Goal: Task Accomplishment & Management: Manage account settings

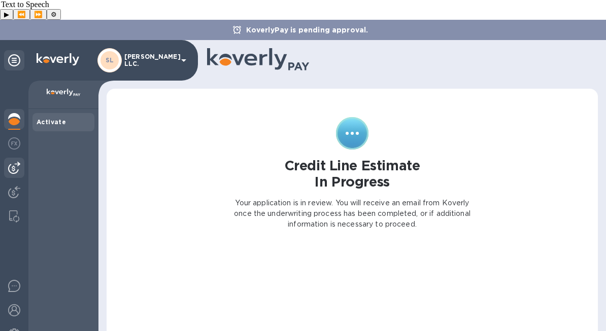
click at [19, 162] on img at bounding box center [14, 168] width 12 height 12
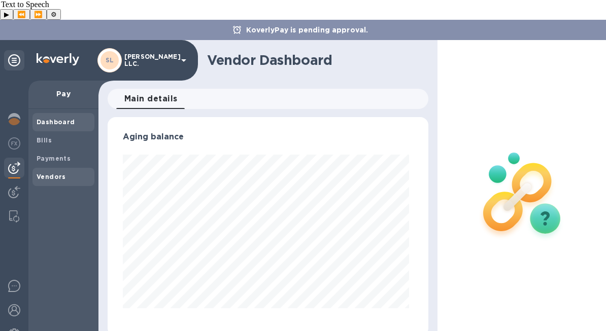
click at [59, 168] on div "Vendors" at bounding box center [63, 177] width 62 height 18
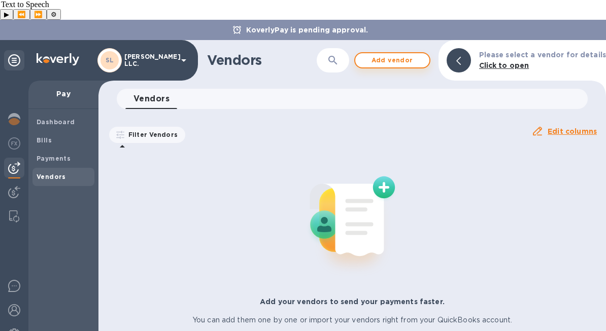
click at [398, 54] on span "Add vendor" at bounding box center [392, 60] width 58 height 12
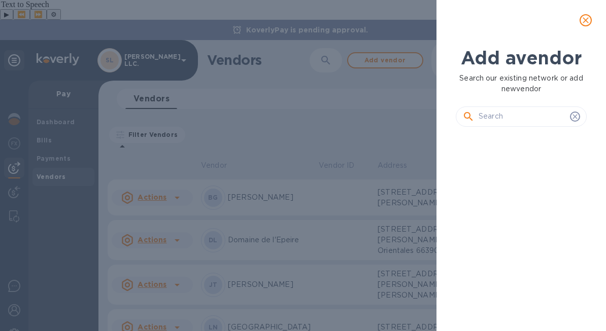
scroll to position [161, 135]
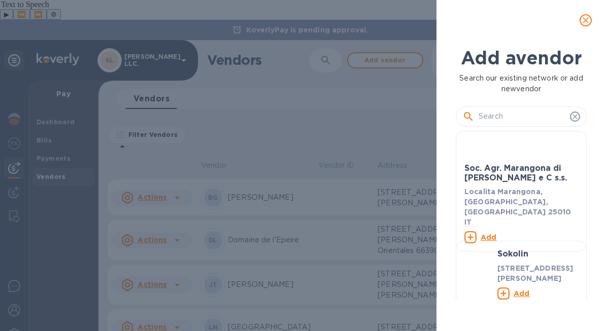
click at [509, 118] on input "text" at bounding box center [522, 116] width 87 height 15
type input "[PERSON_NAME]"
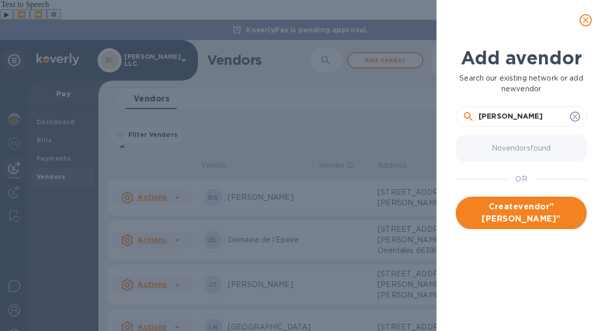
click at [522, 216] on span "Create vendor " [PERSON_NAME] "" at bounding box center [521, 213] width 115 height 24
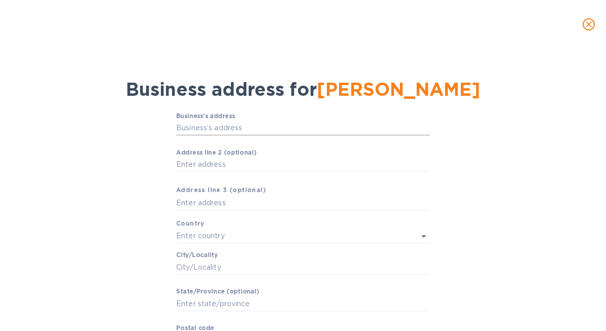
click at [251, 126] on input "Business’s аddress" at bounding box center [303, 128] width 254 height 15
click at [410, 127] on input "Business’s аddress" at bounding box center [303, 128] width 254 height 15
click at [216, 124] on input "Business’s аddress" at bounding box center [303, 128] width 254 height 15
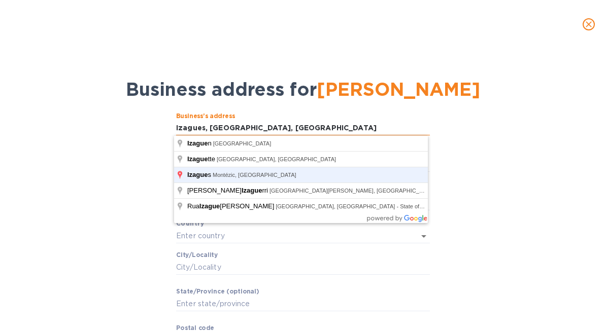
type input "Izagues"
type input "[GEOGRAPHIC_DATA]"
type input "Montézic"
type input "Occitanie"
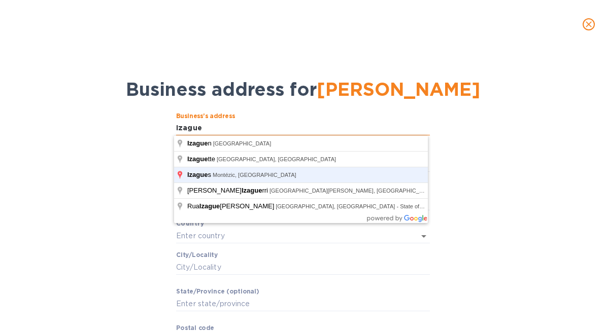
type input "12460"
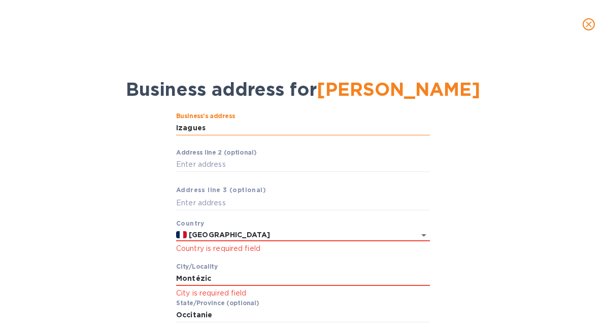
click at [256, 133] on input "Izagues" at bounding box center [303, 128] width 254 height 15
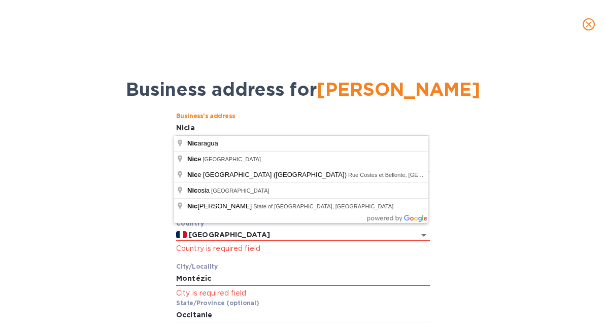
type input "Niclas"
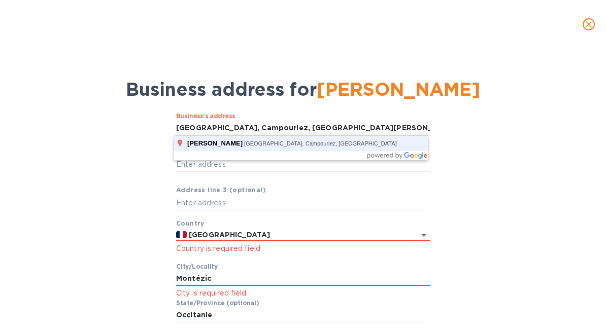
type input "809 Le Bruel"
type input "Campouriez"
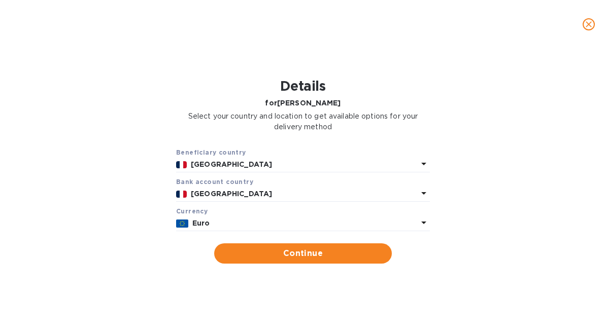
click at [599, 19] on button "close" at bounding box center [589, 24] width 24 height 24
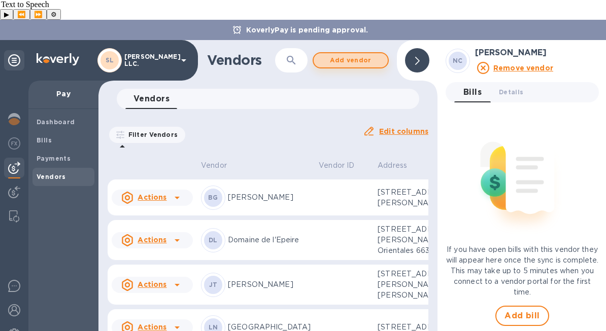
click at [345, 54] on span "Add vendor" at bounding box center [351, 60] width 58 height 12
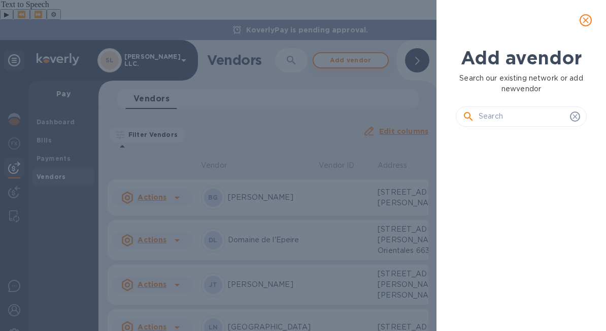
scroll to position [161, 135]
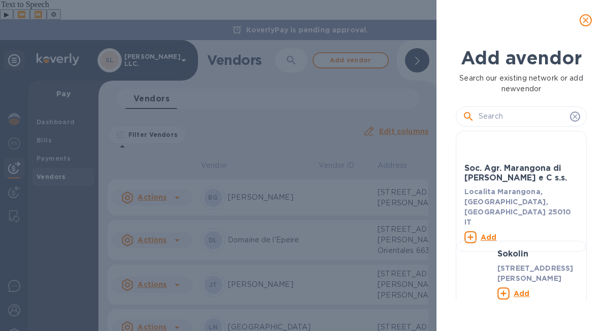
click at [514, 108] on div at bounding box center [521, 117] width 131 height 20
click at [515, 118] on input "text" at bounding box center [522, 116] width 87 height 15
type input "a"
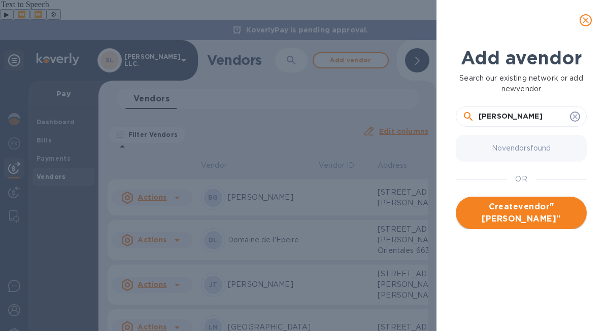
type input "[PERSON_NAME]"
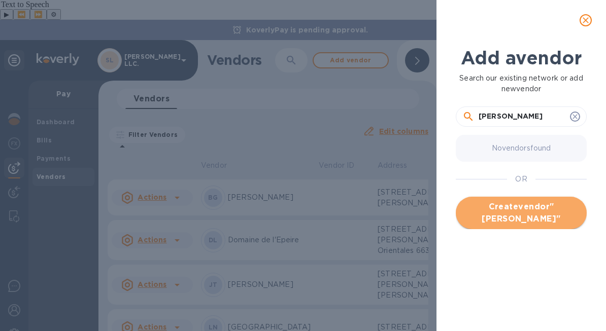
click at [535, 214] on span "Create vendor " [PERSON_NAME] "" at bounding box center [521, 213] width 115 height 24
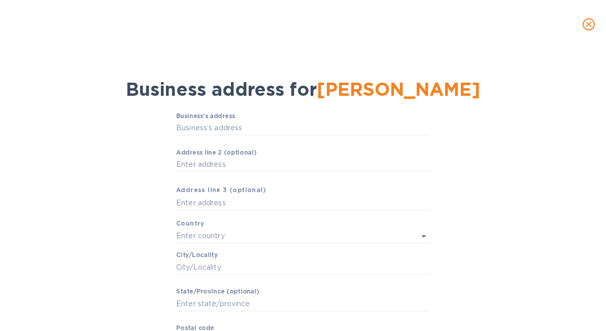
click at [273, 138] on p "​" at bounding box center [303, 143] width 254 height 12
click at [274, 124] on input "Business’s аddress" at bounding box center [303, 128] width 254 height 15
click at [293, 132] on input "Business’s аddress" at bounding box center [303, 128] width 254 height 15
click at [302, 124] on input "Business’s аddress" at bounding box center [303, 128] width 254 height 15
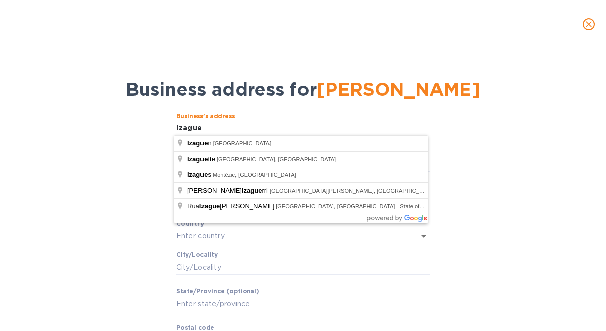
type input "Izagues"
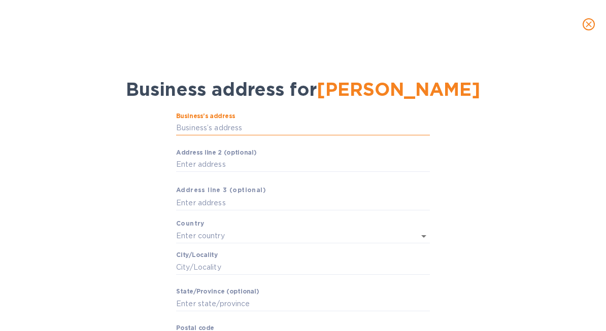
type input "i"
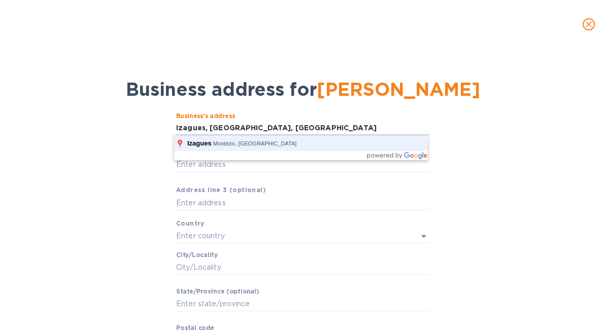
type input "Izagues"
type input "[GEOGRAPHIC_DATA]"
type input "Montézic"
type input "Occitanie"
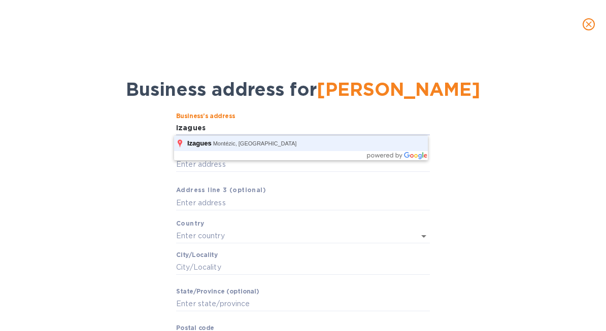
type input "12460"
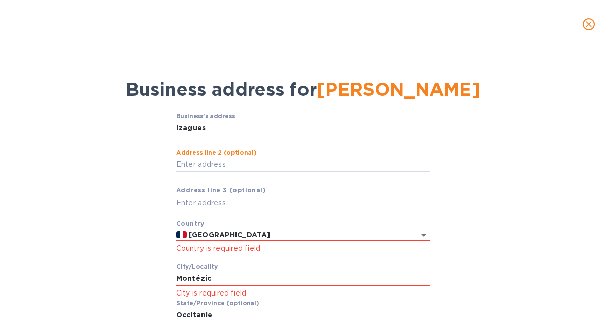
scroll to position [31, 0]
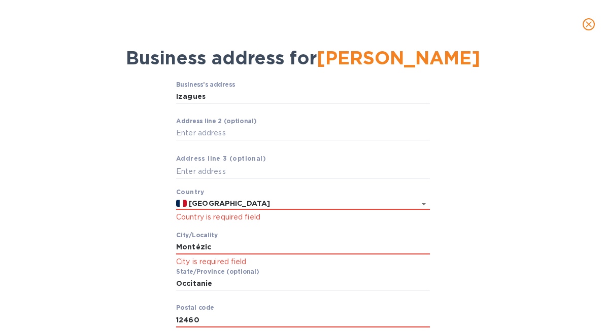
click at [319, 160] on div "Business’s аddress Izagues ​ Аddress line 2 (optional) ​ Аddress line 3 (option…" at bounding box center [303, 211] width 254 height 260
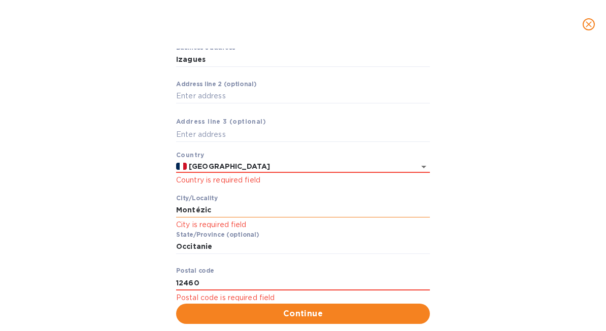
scroll to position [92, 0]
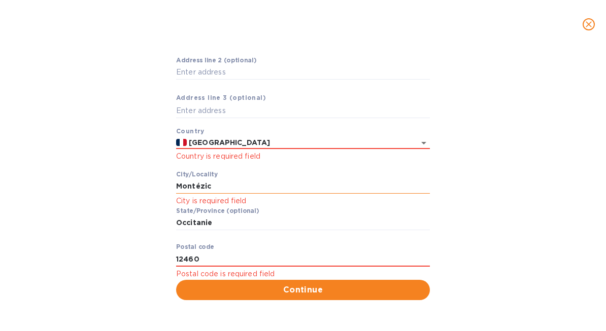
click at [285, 188] on input "Montézic" at bounding box center [303, 186] width 254 height 15
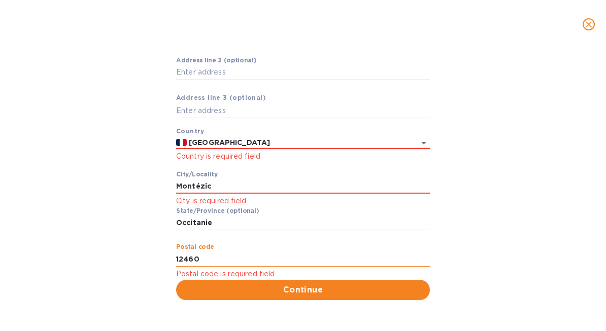
click at [227, 262] on input "12460" at bounding box center [303, 259] width 254 height 15
click at [290, 295] on span "Continue" at bounding box center [303, 290] width 238 height 12
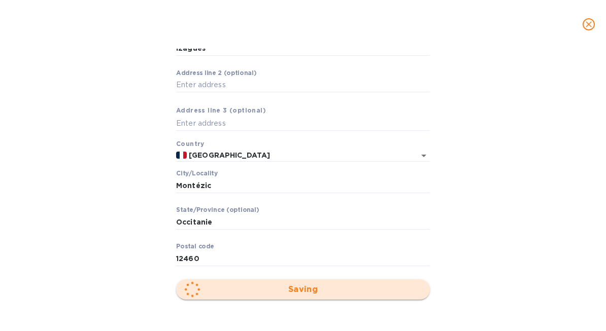
scroll to position [79, 0]
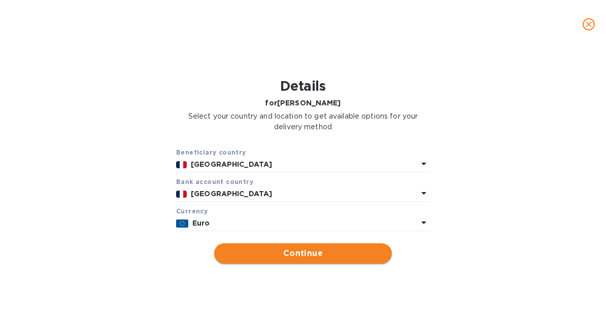
click at [315, 252] on span "Continue" at bounding box center [302, 254] width 161 height 12
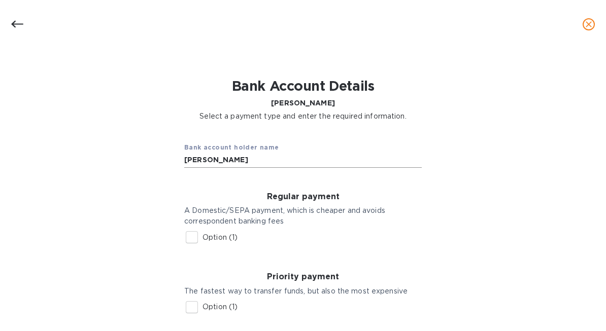
click at [273, 153] on input "[PERSON_NAME]" at bounding box center [303, 160] width 238 height 15
type input "[PERSON_NAME]"
click at [193, 247] on input "Option (1)" at bounding box center [191, 237] width 21 height 21
checkbox input "true"
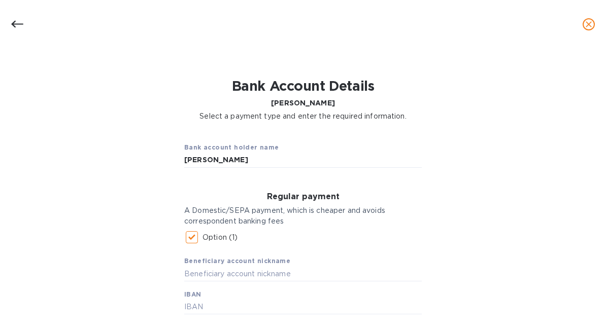
scroll to position [47, 0]
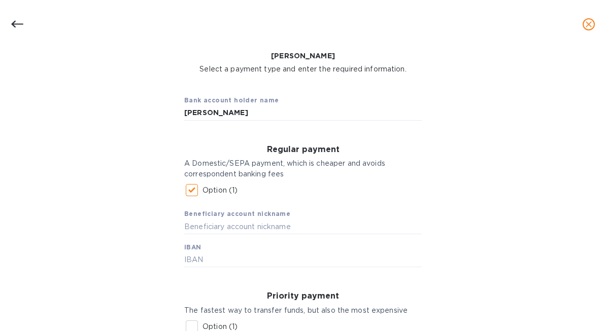
click at [219, 218] on span "Beneficiary account nickname" at bounding box center [237, 214] width 106 height 10
click at [233, 259] on input "text" at bounding box center [303, 260] width 238 height 15
paste input "[FINANCIAL_ID]"
type input "[FINANCIAL_ID]"
click at [236, 231] on input "text" at bounding box center [303, 226] width 238 height 15
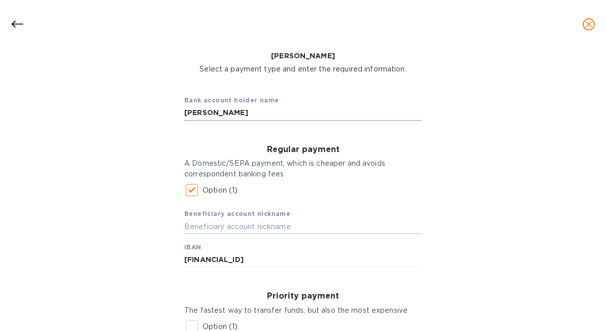
click at [281, 113] on input "[PERSON_NAME]" at bounding box center [303, 113] width 238 height 15
click at [256, 229] on input "text" at bounding box center [303, 226] width 238 height 15
paste input "[PERSON_NAME]"
type input "[PERSON_NAME]"
click at [258, 112] on input "text" at bounding box center [303, 113] width 238 height 15
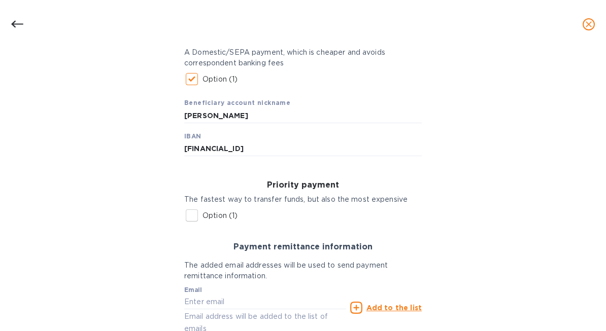
scroll to position [249, 0]
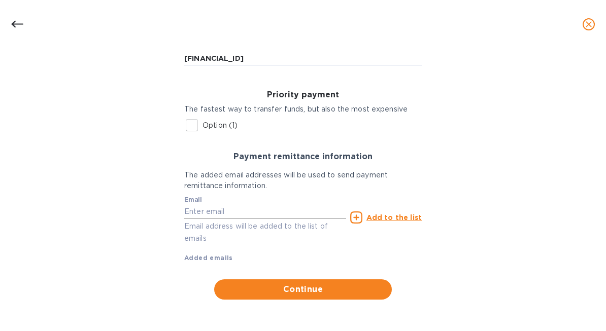
type input "[PERSON_NAME]"
click at [288, 211] on input "text" at bounding box center [265, 212] width 162 height 15
type input "[PERSON_NAME]"
paste input "[PERSON_NAME][EMAIL_ADDRESS][DOMAIN_NAME] >"
type input "[PERSON_NAME][EMAIL_ADDRESS][DOMAIN_NAME]"
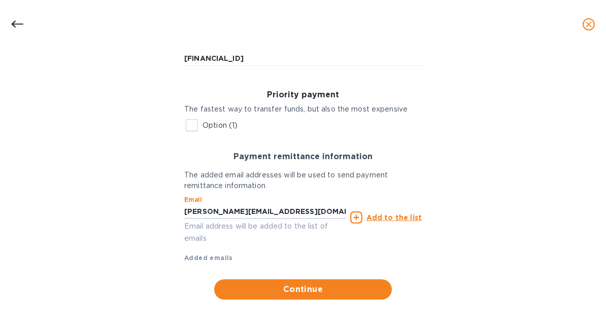
click at [387, 214] on u "Add to the list" at bounding box center [393, 218] width 55 height 8
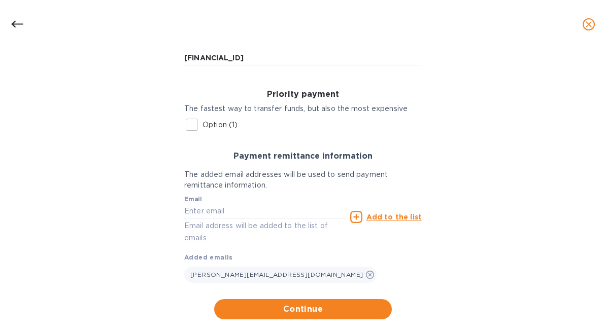
scroll to position [270, 0]
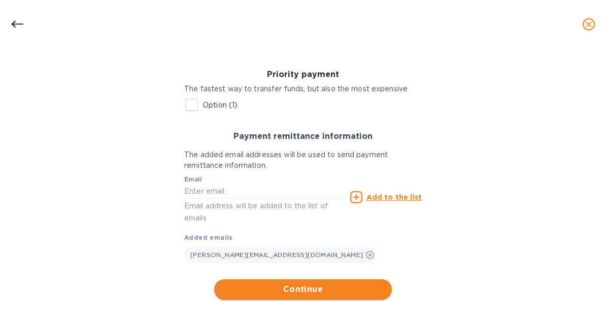
click at [316, 292] on span "Continue" at bounding box center [302, 290] width 161 height 12
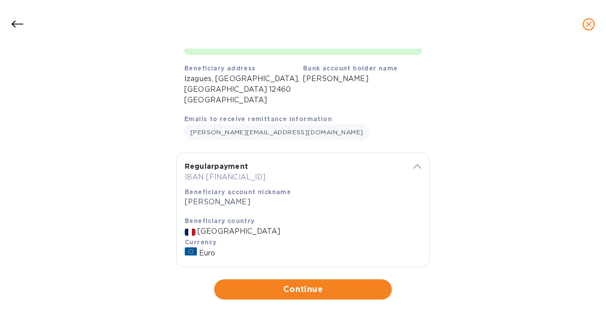
scroll to position [84, 0]
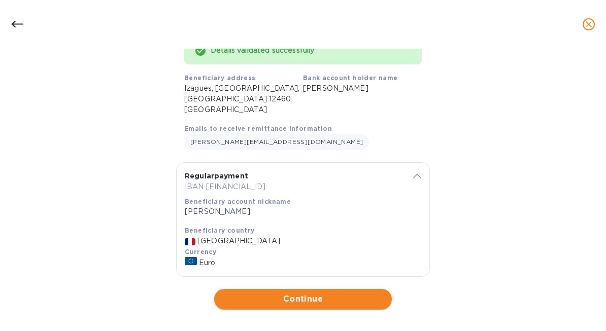
click at [331, 293] on span "Continue" at bounding box center [302, 299] width 161 height 12
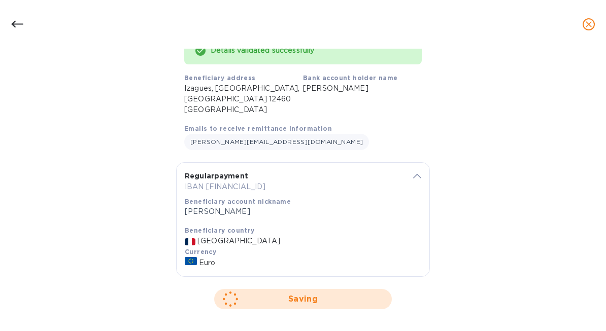
scroll to position [0, 0]
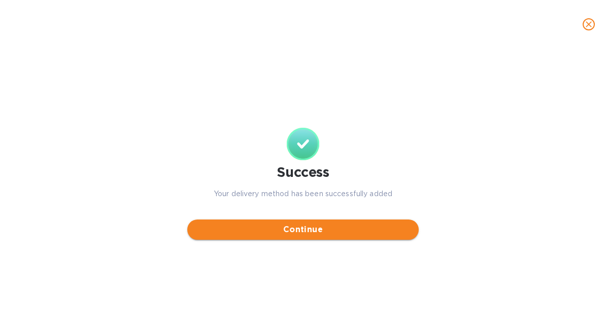
click at [343, 234] on span "Continue" at bounding box center [302, 230] width 215 height 12
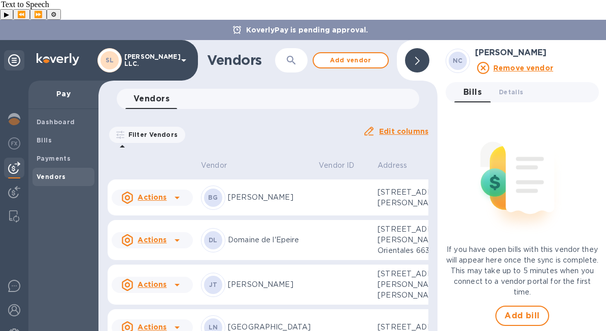
click at [415, 48] on div at bounding box center [417, 60] width 24 height 24
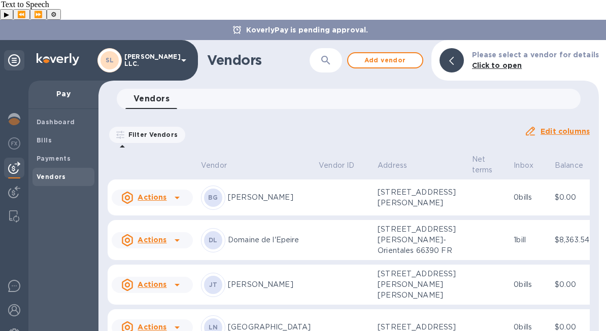
click at [56, 53] on img at bounding box center [58, 59] width 43 height 12
click at [64, 53] on img at bounding box center [58, 59] width 43 height 12
click at [56, 118] on b "Dashboard" at bounding box center [56, 122] width 39 height 8
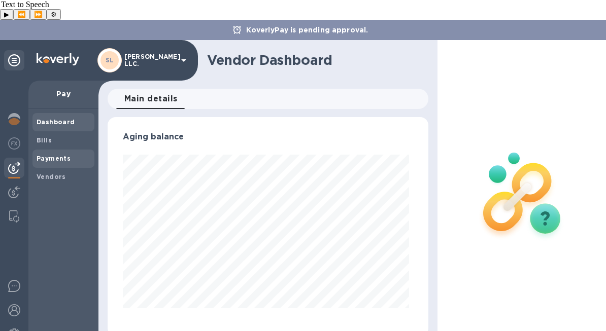
scroll to position [219, 317]
click at [54, 136] on span "Bills" at bounding box center [64, 141] width 54 height 10
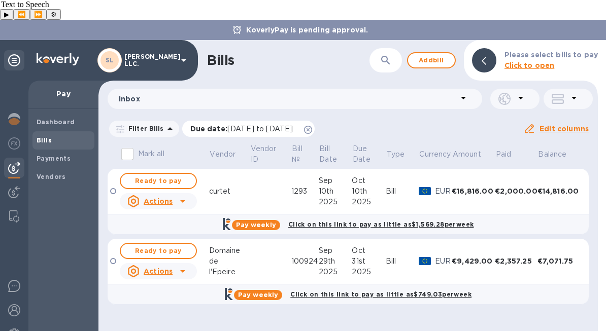
click at [312, 126] on icon at bounding box center [308, 130] width 8 height 8
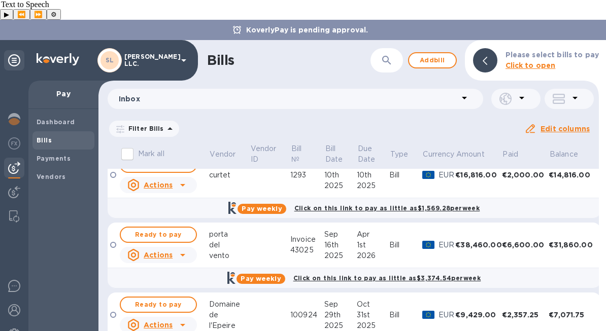
scroll to position [260, 0]
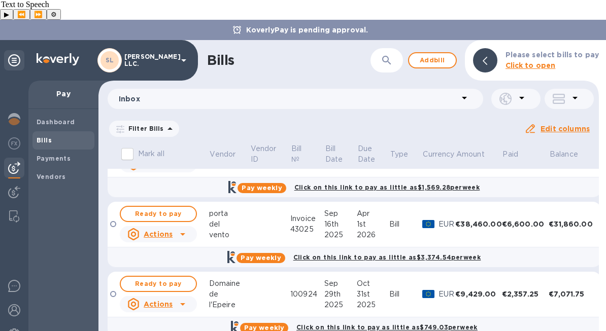
click at [520, 289] on div "€2,357.25" at bounding box center [525, 294] width 47 height 10
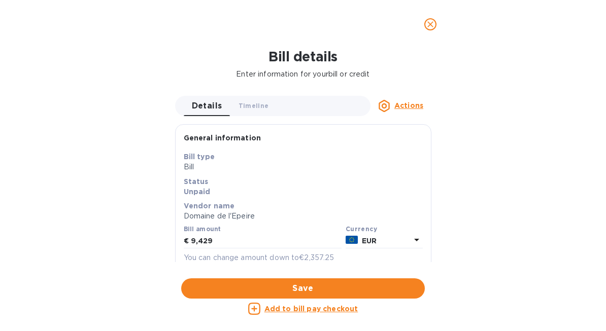
scroll to position [180, 0]
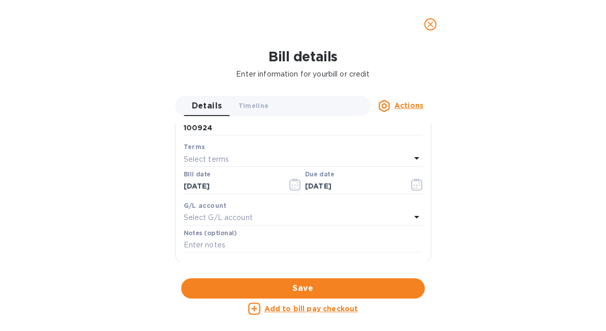
click at [430, 28] on icon "close" at bounding box center [430, 24] width 10 height 10
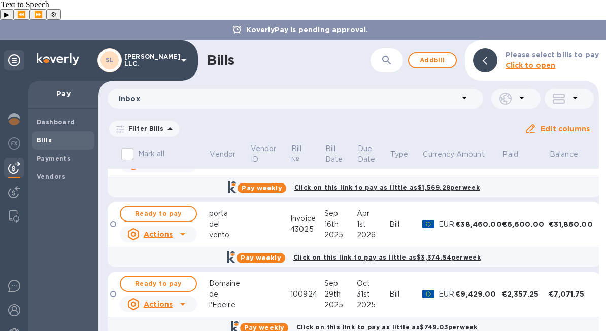
click at [181, 298] on icon at bounding box center [183, 304] width 12 height 12
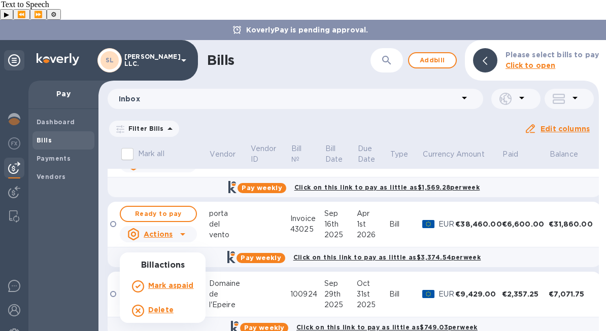
click at [284, 274] on div at bounding box center [303, 165] width 606 height 331
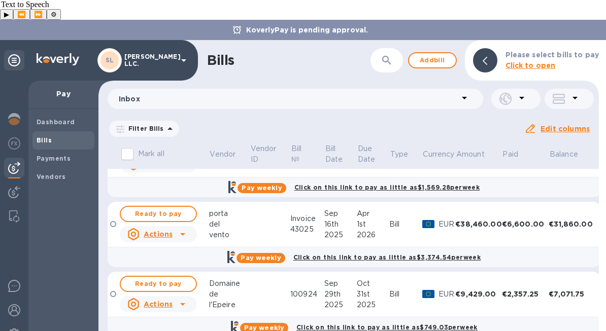
click at [447, 289] on p "EUR" at bounding box center [447, 294] width 17 height 11
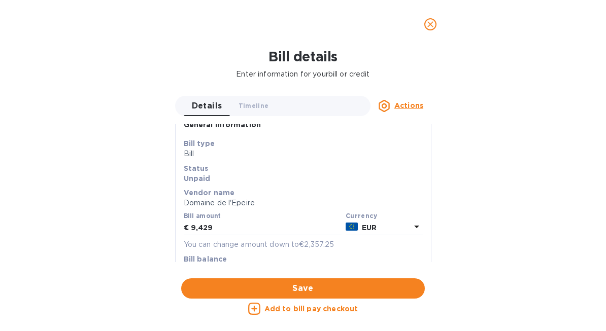
scroll to position [14, 0]
click at [248, 113] on button "Timeline 0" at bounding box center [253, 106] width 47 height 20
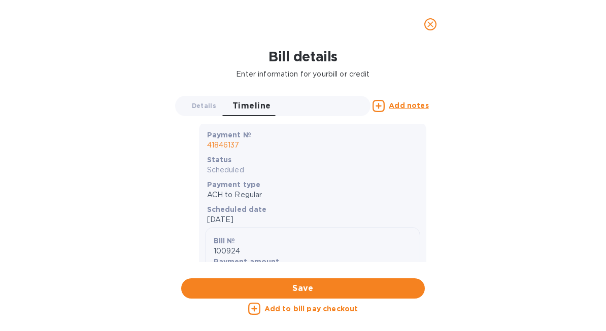
scroll to position [281, 0]
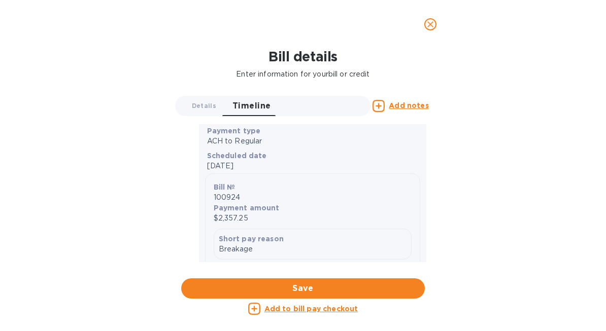
click at [251, 219] on p "$2,357.25" at bounding box center [313, 218] width 198 height 11
drag, startPoint x: 251, startPoint y: 219, endPoint x: 204, endPoint y: 219, distance: 47.2
click at [204, 219] on div "Payment № 41846137 Status Scheduled Payment type ACH to Regular Scheduled date …" at bounding box center [312, 189] width 227 height 243
copy p "$2,357.25"
click at [276, 207] on p "Payment amount" at bounding box center [313, 208] width 198 height 10
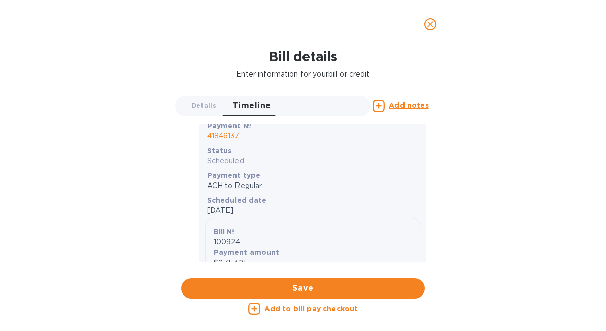
scroll to position [239, 0]
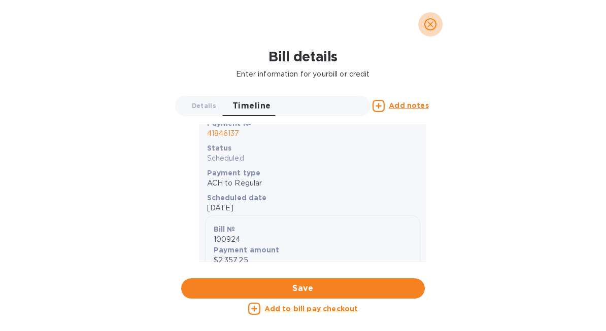
click at [431, 23] on icon "close" at bounding box center [430, 24] width 6 height 6
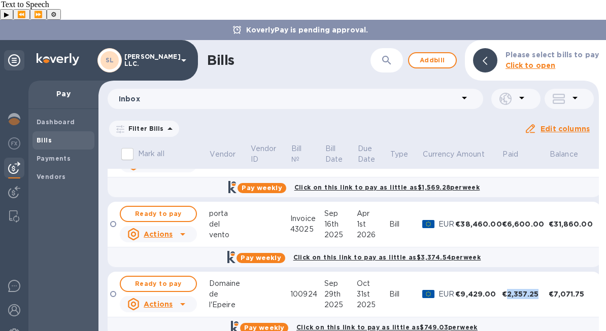
drag, startPoint x: 535, startPoint y: 270, endPoint x: 503, endPoint y: 270, distance: 31.5
click at [503, 289] on div "€2,357.25" at bounding box center [525, 294] width 47 height 10
copy div "2,357.25"
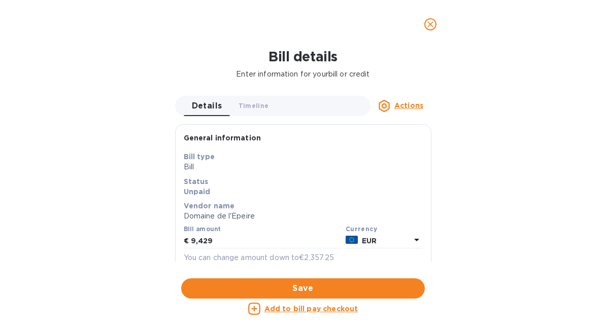
click at [430, 20] on icon "close" at bounding box center [430, 24] width 10 height 10
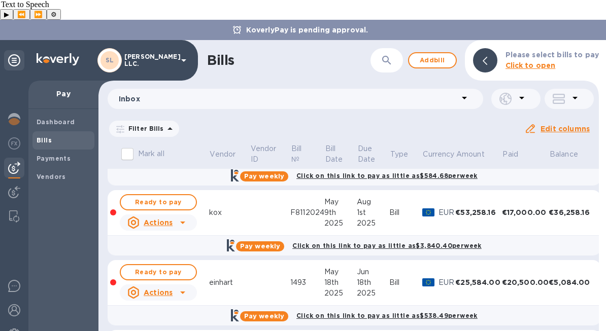
scroll to position [0, 0]
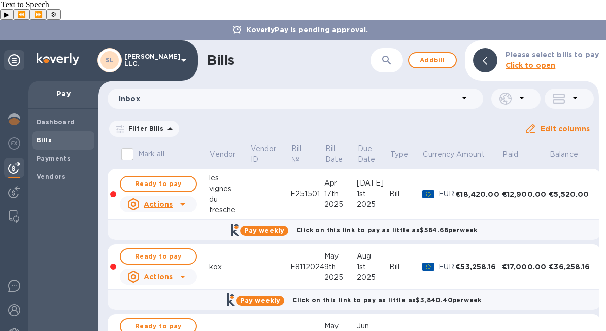
click at [528, 188] on td "€12,900.00" at bounding box center [525, 194] width 47 height 51
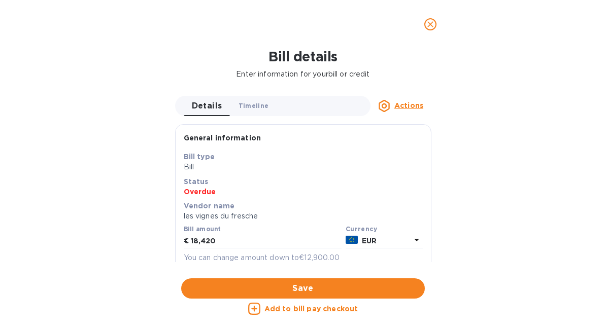
click at [252, 102] on span "Timeline 0" at bounding box center [254, 105] width 30 height 11
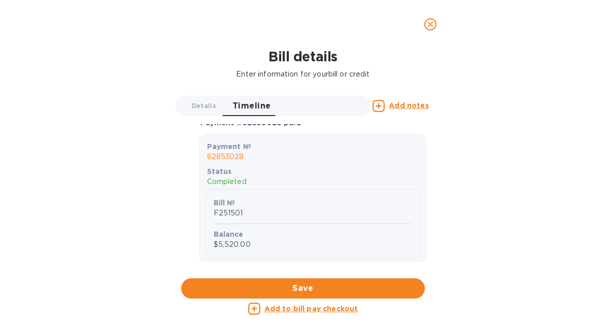
scroll to position [4262, 0]
click at [435, 23] on span "close" at bounding box center [430, 24] width 12 height 12
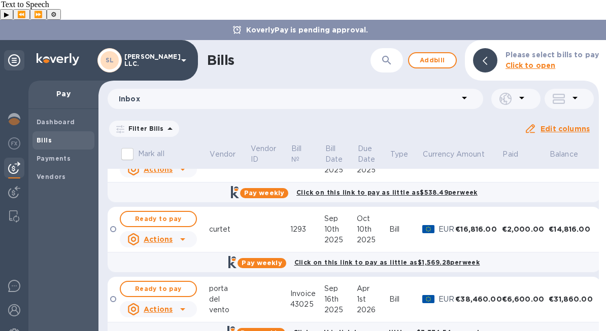
scroll to position [120, 0]
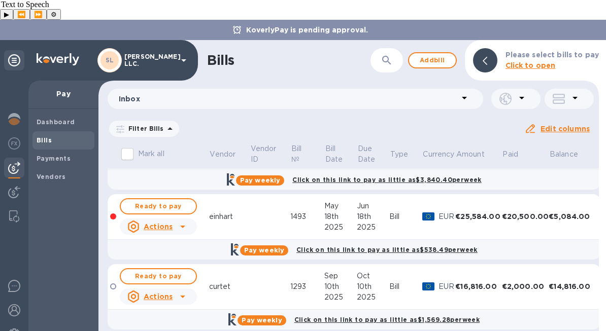
click at [268, 196] on td at bounding box center [270, 217] width 41 height 46
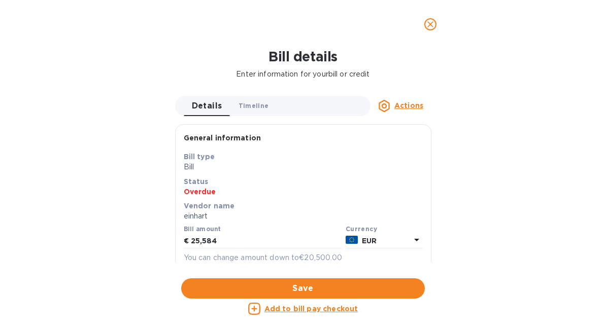
click at [262, 98] on button "Timeline 0" at bounding box center [253, 106] width 47 height 20
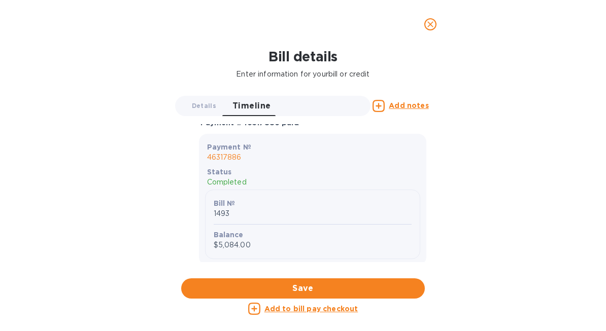
scroll to position [3310, 0]
click at [432, 30] on button "close" at bounding box center [430, 24] width 24 height 24
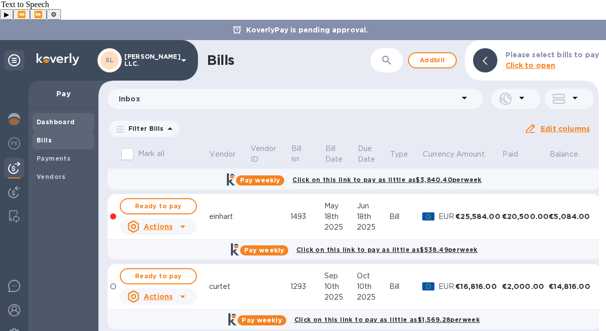
click at [59, 118] on b "Dashboard" at bounding box center [56, 122] width 39 height 8
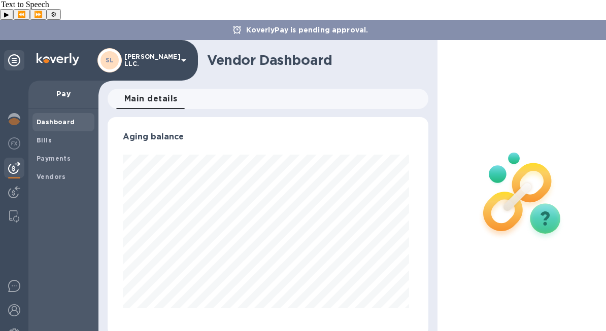
scroll to position [219, 317]
click at [52, 136] on span "Bills" at bounding box center [64, 141] width 54 height 10
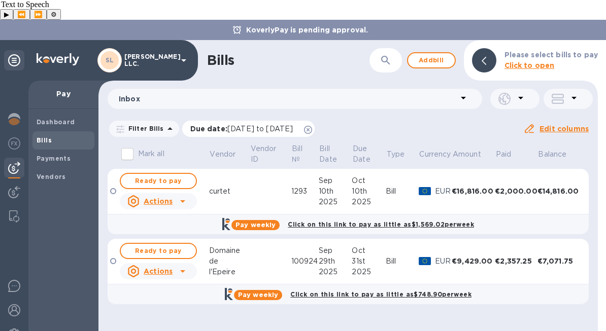
click at [304, 124] on span "Due date : [DATE] to [DATE]" at bounding box center [246, 129] width 113 height 10
click at [312, 126] on icon at bounding box center [308, 130] width 8 height 8
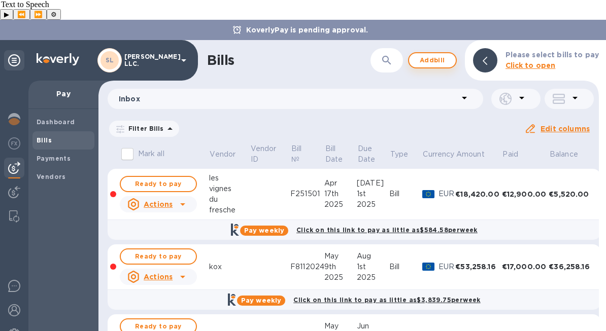
click at [434, 54] on span "Add bill" at bounding box center [432, 60] width 30 height 12
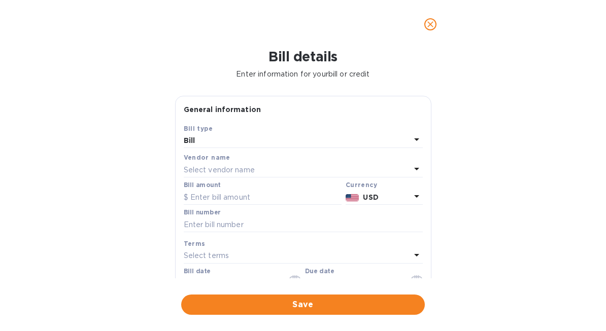
click at [434, 30] on button "close" at bounding box center [430, 24] width 24 height 24
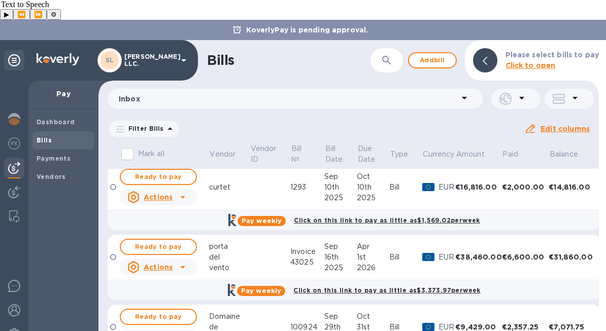
scroll to position [260, 0]
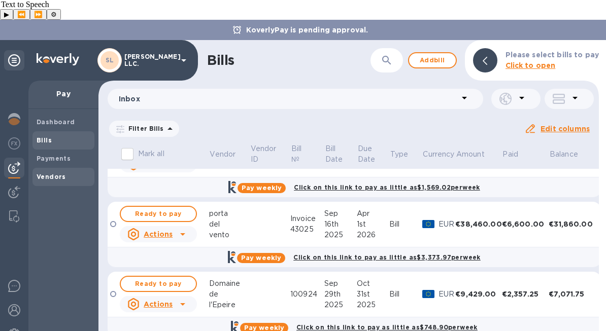
click at [61, 173] on b "Vendors" at bounding box center [51, 177] width 29 height 8
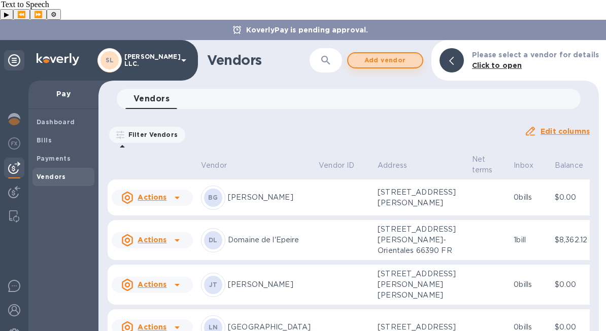
click at [394, 54] on span "Add vendor" at bounding box center [385, 60] width 58 height 12
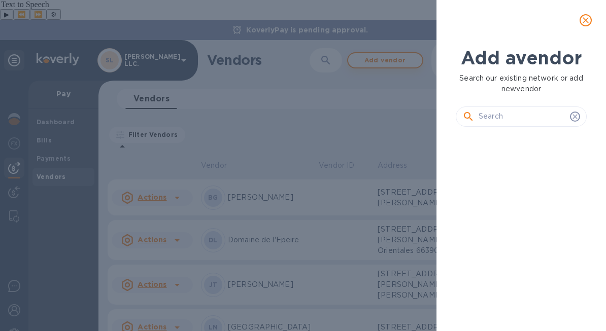
scroll to position [161, 135]
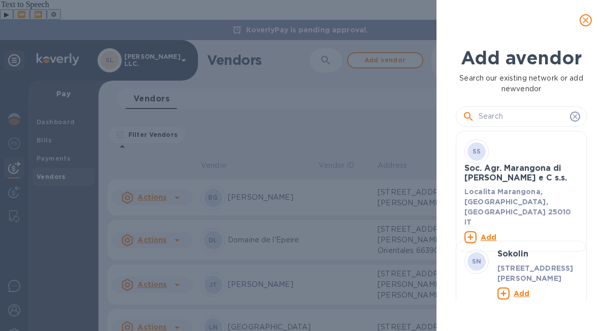
click at [584, 16] on icon "close" at bounding box center [586, 20] width 10 height 10
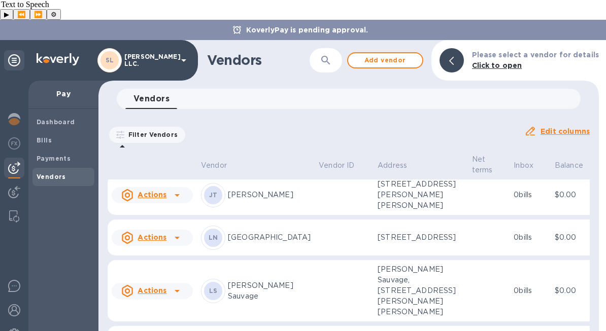
scroll to position [0, 0]
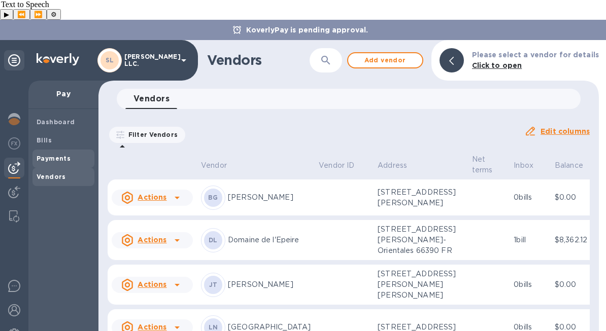
click at [66, 150] on div "Payments" at bounding box center [63, 159] width 62 height 18
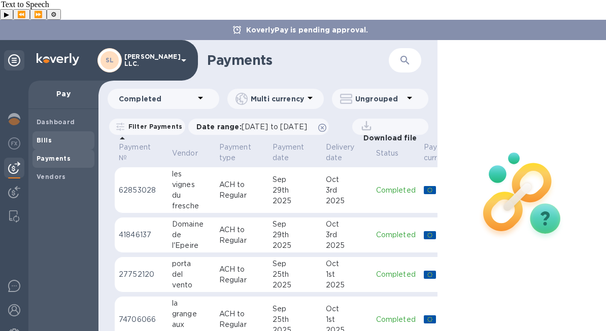
click at [68, 136] on span "Bills" at bounding box center [64, 141] width 54 height 10
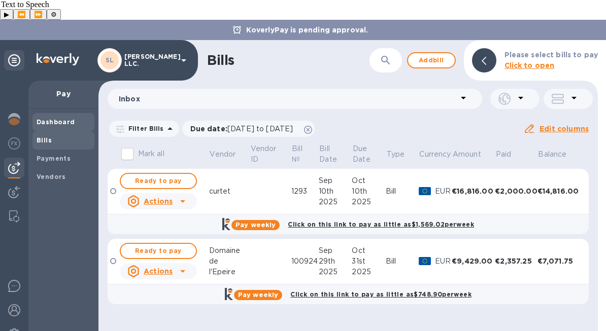
click at [69, 118] on b "Dashboard" at bounding box center [56, 122] width 39 height 8
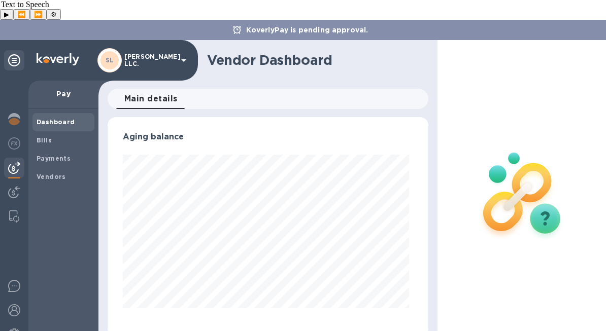
scroll to position [219, 317]
click at [56, 131] on div "Bills" at bounding box center [63, 140] width 62 height 18
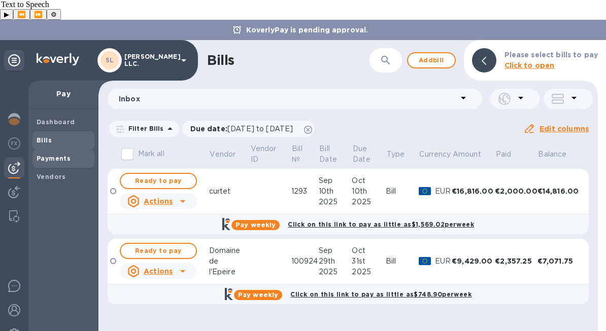
click at [58, 150] on div "Payments" at bounding box center [63, 159] width 62 height 18
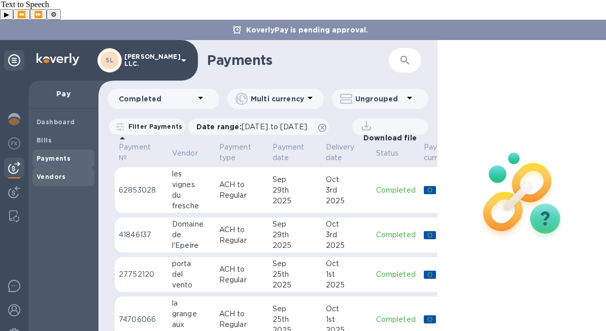
click at [78, 172] on span "Vendors" at bounding box center [64, 177] width 54 height 10
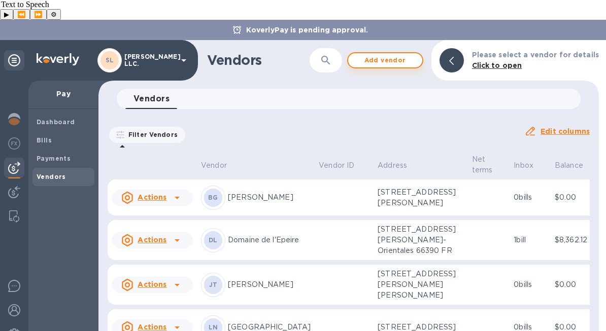
click at [403, 54] on span "Add vendor" at bounding box center [385, 60] width 58 height 12
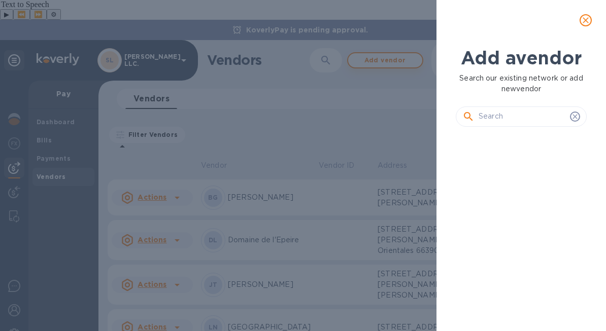
scroll to position [161, 135]
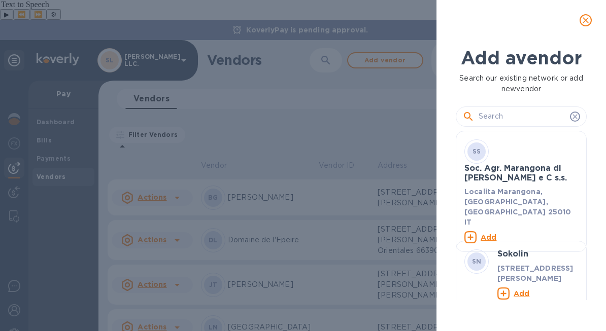
click at [517, 110] on input "text" at bounding box center [522, 116] width 87 height 15
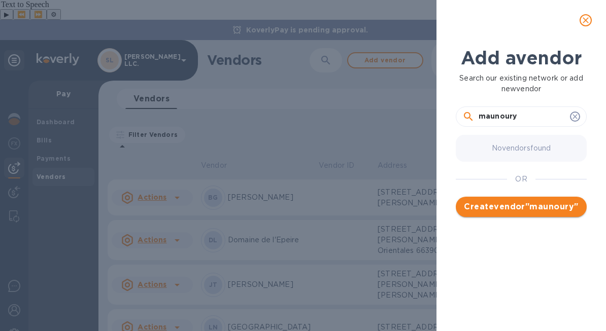
type input "maunoury"
click at [534, 204] on span "Create vendor " maunoury "" at bounding box center [521, 207] width 115 height 12
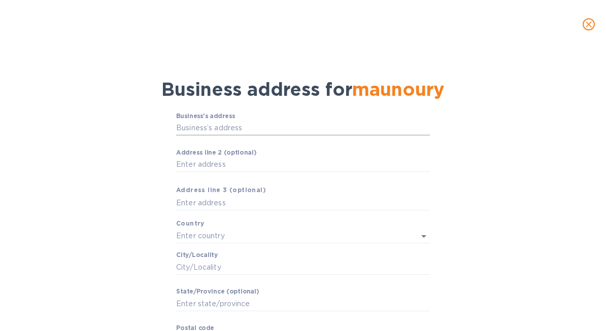
click at [273, 129] on input "Business’s аddress" at bounding box center [303, 128] width 254 height 15
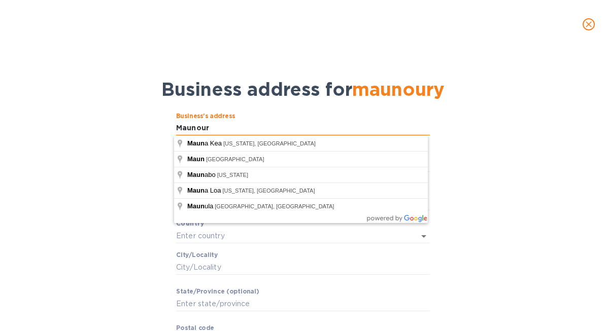
type input "Maunoury"
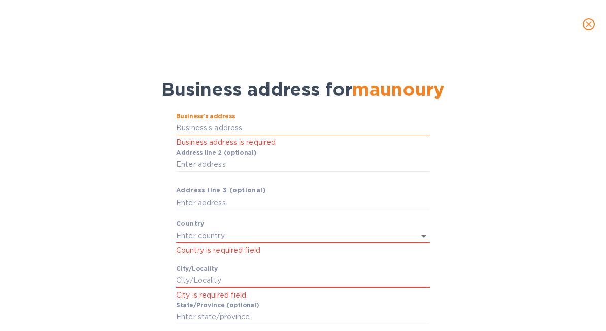
click at [218, 130] on input "Business’s аddress" at bounding box center [303, 128] width 254 height 15
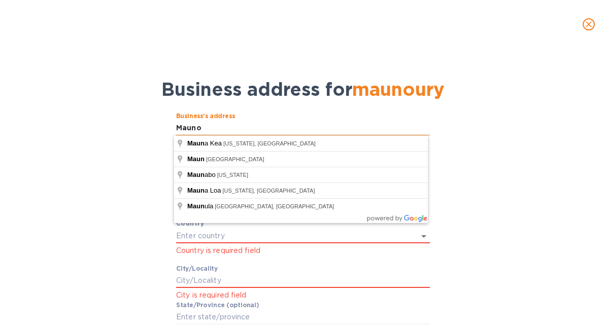
type input "Maunou"
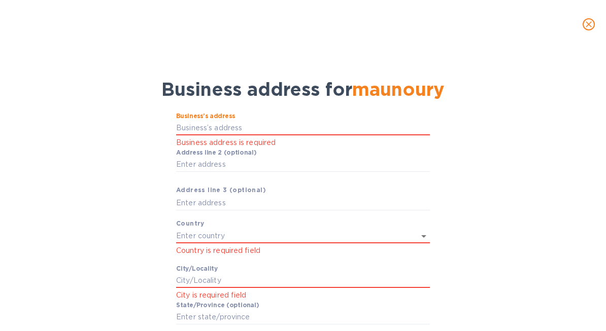
paste input "[STREET_ADDRESS]"
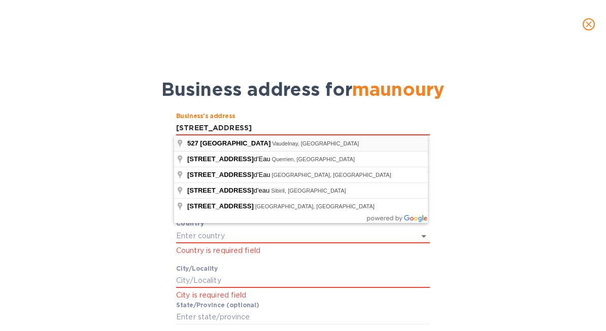
type input "[STREET_ADDRESS]"
type input "Vaudelnay"
type input "[GEOGRAPHIC_DATA]"
type input "49260"
type input "[GEOGRAPHIC_DATA]"
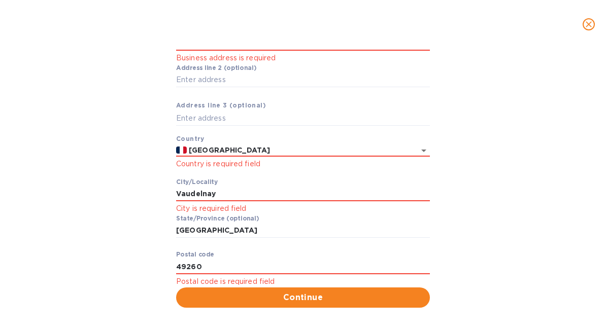
scroll to position [92, 0]
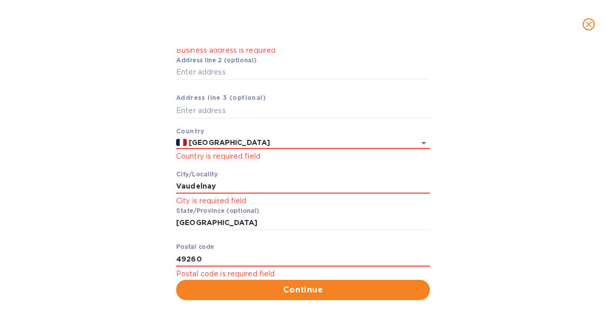
click at [252, 249] on div "Pоstal cоde 49260 Postal code is required field" at bounding box center [303, 262] width 254 height 37
click at [250, 252] on input "49260" at bounding box center [303, 259] width 254 height 15
click at [296, 287] on span "Continue" at bounding box center [303, 290] width 238 height 12
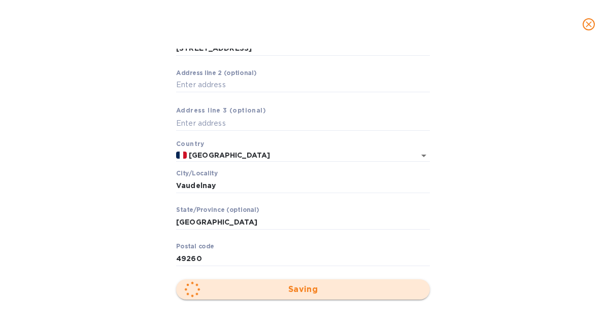
scroll to position [79, 0]
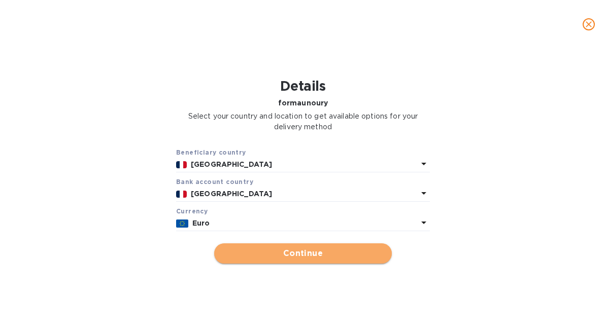
click at [289, 260] on button "Continue" at bounding box center [303, 254] width 178 height 20
type input "maunoury"
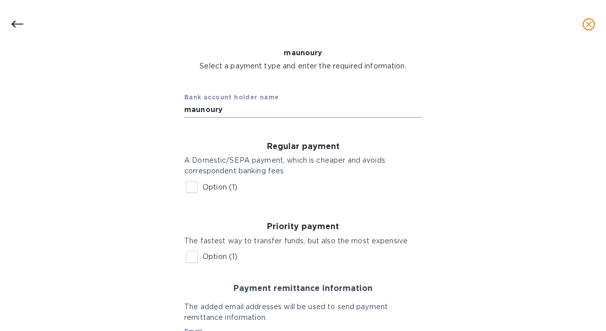
scroll to position [52, 0]
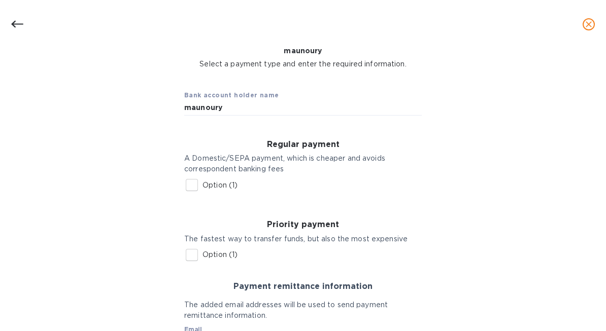
click at [191, 186] on input "Option (1)" at bounding box center [191, 185] width 21 height 21
checkbox input "true"
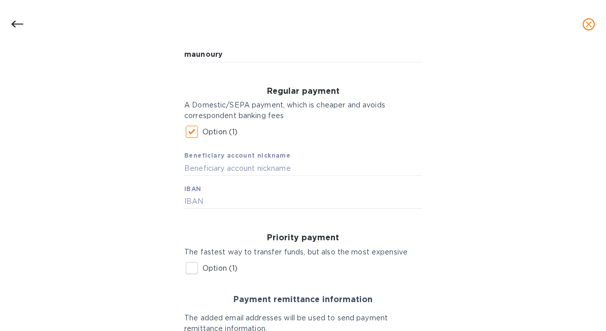
scroll to position [106, 0]
click at [241, 171] on input "text" at bounding box center [303, 167] width 238 height 15
paste input "[FINANCIAL_ID]"
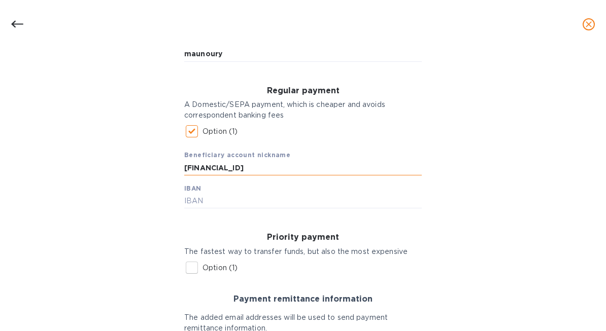
type input "[FINANCIAL_ID]"
paste input "[FINANCIAL_ID]"
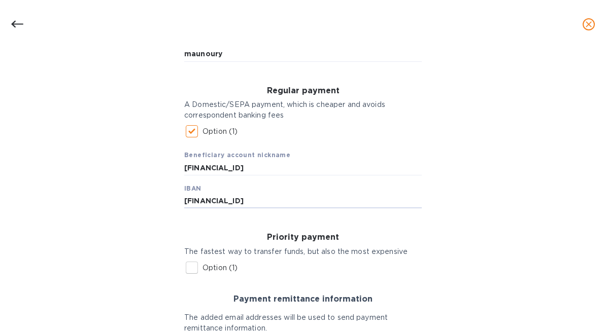
type input "[FINANCIAL_ID]"
click at [333, 171] on input "[FINANCIAL_ID]" at bounding box center [303, 167] width 238 height 15
paste input "M. [PERSON_NAME]"
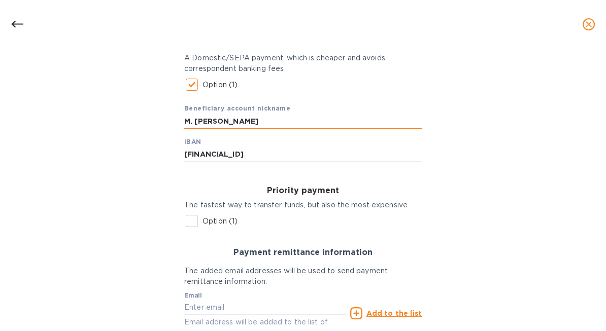
scroll to position [155, 0]
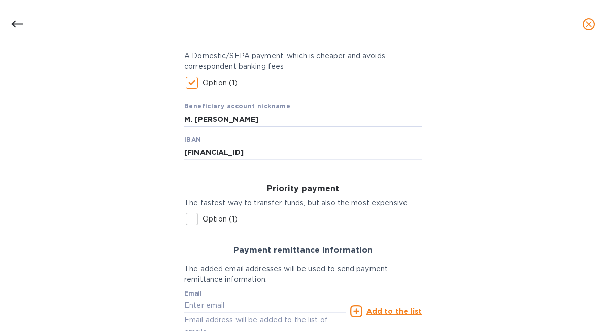
type input "M. [PERSON_NAME]"
click at [192, 216] on input "Option (1)" at bounding box center [191, 219] width 21 height 21
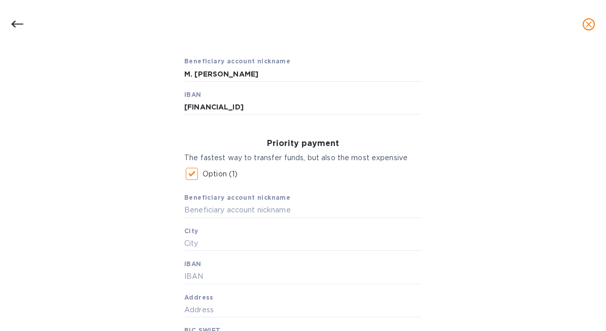
scroll to position [210, 0]
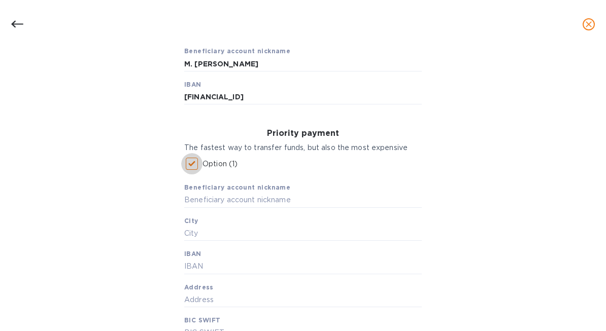
click at [188, 162] on input "Option (1)" at bounding box center [191, 163] width 21 height 21
checkbox input "false"
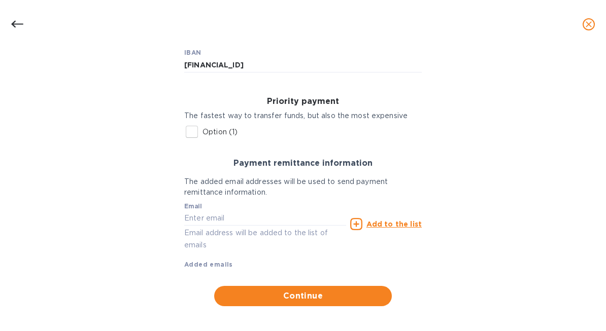
scroll to position [247, 0]
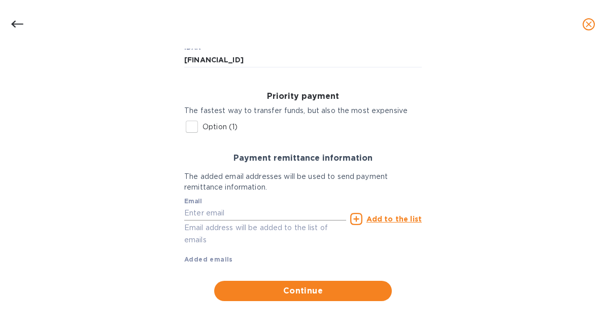
click at [298, 212] on input "text" at bounding box center [265, 213] width 162 height 15
click at [289, 214] on input "text" at bounding box center [265, 213] width 162 height 15
paste input "[PERSON_NAME][EMAIL_ADDRESS][DOMAIN_NAME]>"
type input "[PERSON_NAME][EMAIL_ADDRESS][DOMAIN_NAME]"
click at [369, 215] on u "Add to the list" at bounding box center [393, 219] width 55 height 8
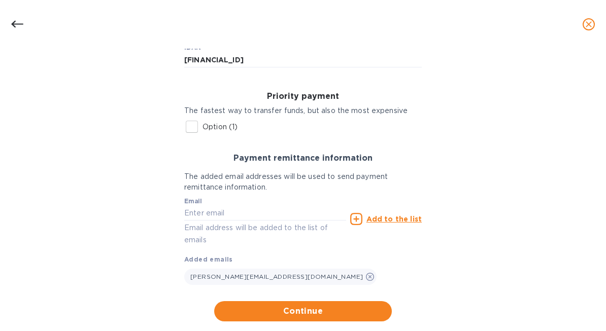
scroll to position [270, 0]
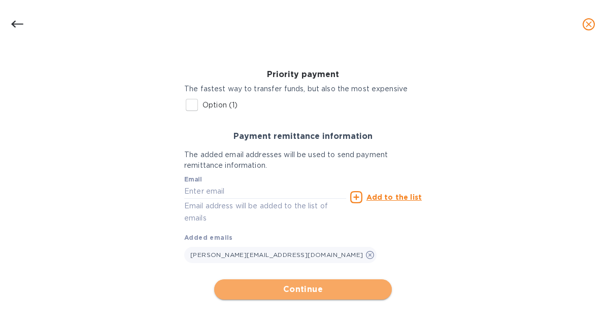
click at [330, 289] on span "Continue" at bounding box center [302, 290] width 161 height 12
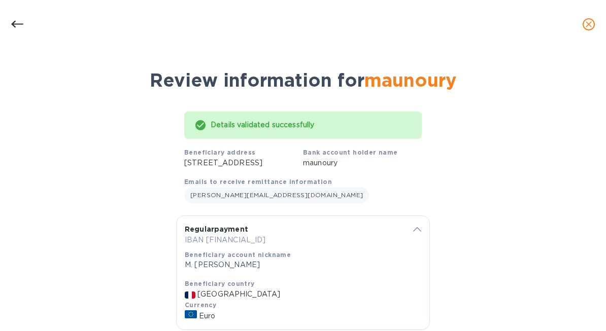
scroll to position [84, 0]
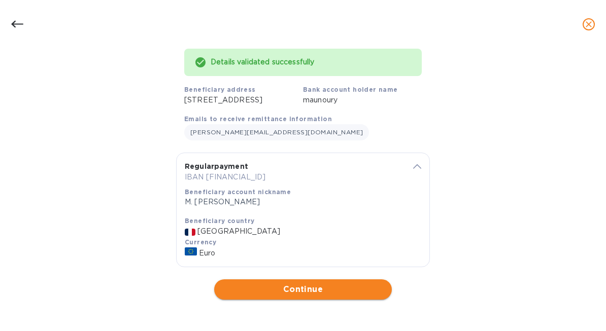
click at [317, 288] on span "Continue" at bounding box center [302, 290] width 161 height 12
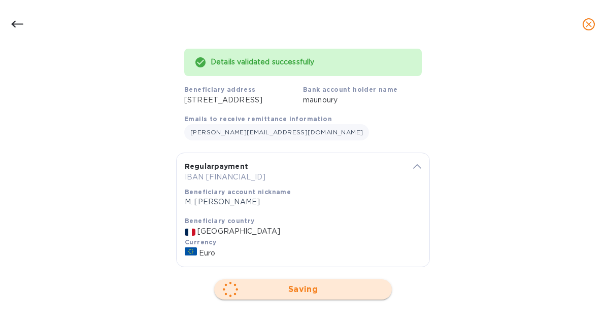
scroll to position [0, 0]
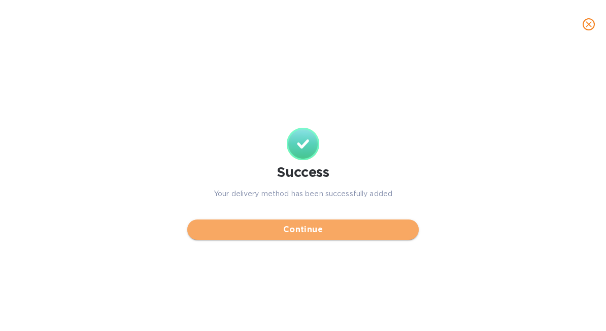
click at [300, 228] on span "Continue" at bounding box center [302, 230] width 215 height 12
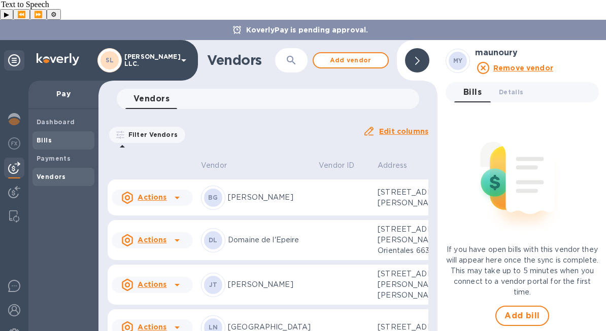
click at [56, 136] on span "Bills" at bounding box center [64, 141] width 54 height 10
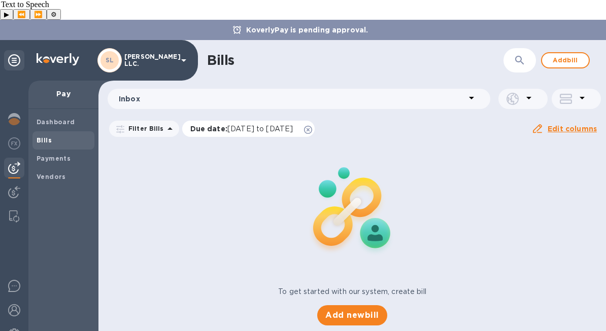
click at [304, 124] on span "Due date : [DATE] to [DATE]" at bounding box center [246, 129] width 113 height 10
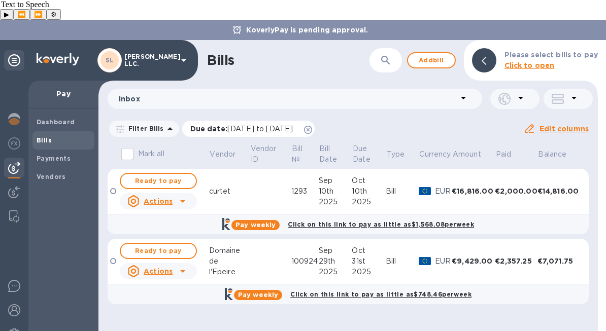
click at [312, 126] on icon at bounding box center [308, 130] width 8 height 8
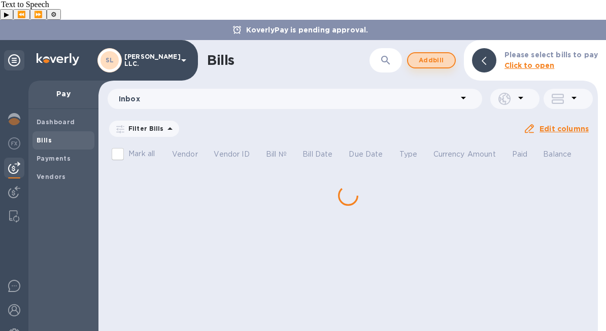
click at [443, 54] on span "Add bill" at bounding box center [431, 60] width 30 height 12
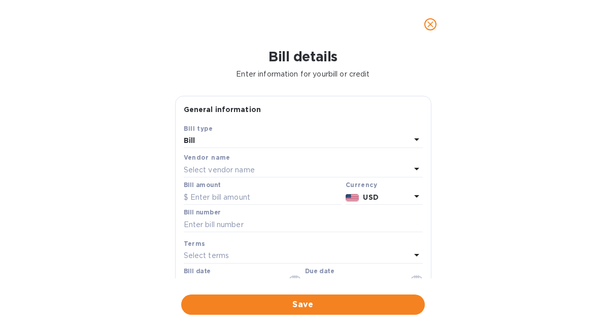
click at [244, 166] on p "Select vendor name" at bounding box center [219, 170] width 71 height 11
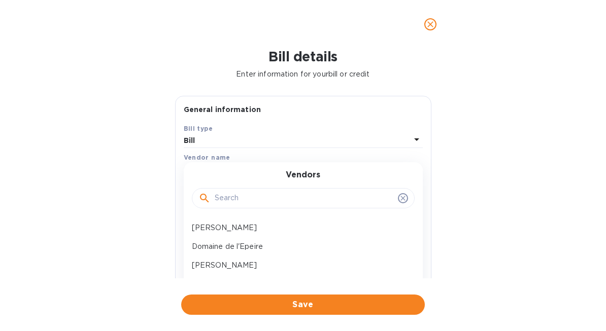
click at [258, 193] on input "text" at bounding box center [304, 198] width 179 height 15
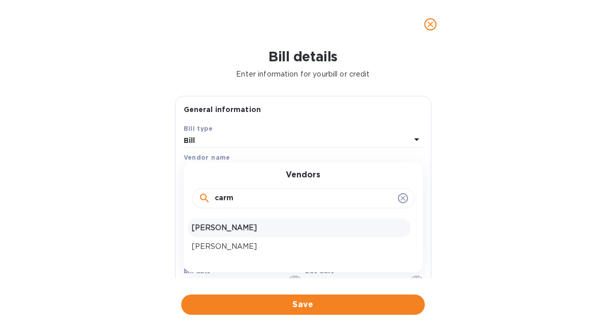
type input "carm"
click at [267, 230] on p "[PERSON_NAME]" at bounding box center [299, 228] width 215 height 11
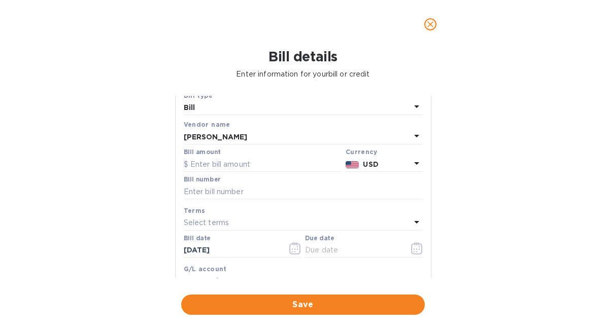
scroll to position [45, 0]
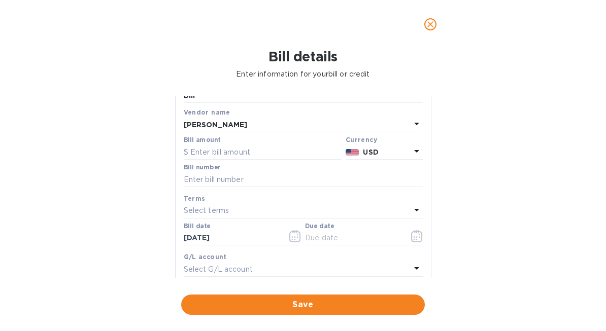
click at [340, 129] on div "[PERSON_NAME]" at bounding box center [297, 125] width 227 height 14
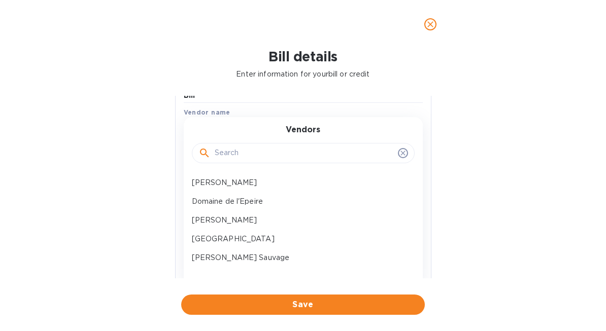
click at [309, 156] on input "text" at bounding box center [304, 153] width 179 height 15
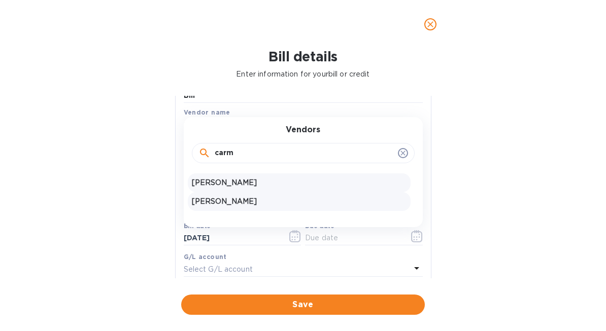
type input "carm"
click at [267, 200] on p "[PERSON_NAME]" at bounding box center [299, 201] width 215 height 11
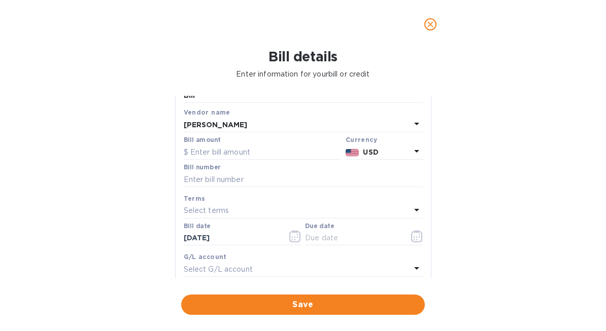
click at [432, 25] on icon "close" at bounding box center [430, 24] width 10 height 10
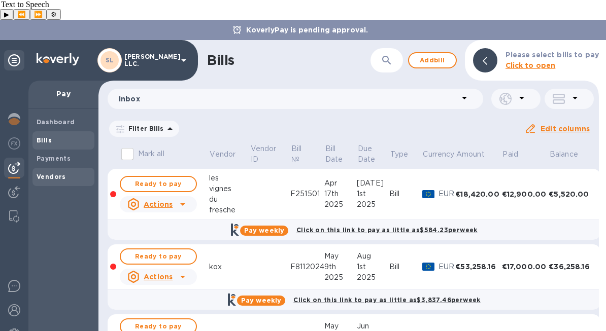
click at [57, 173] on b "Vendors" at bounding box center [51, 177] width 29 height 8
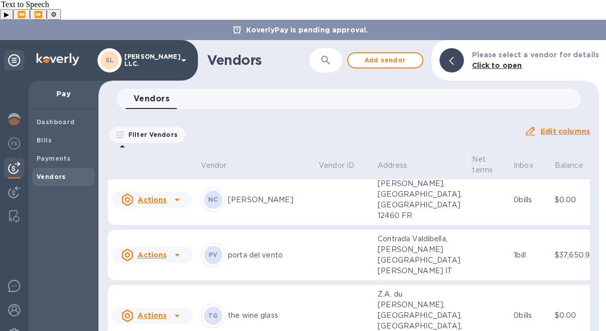
scroll to position [1123, 0]
click at [277, 171] on td "NC [PERSON_NAME]" at bounding box center [256, 144] width 118 height 51
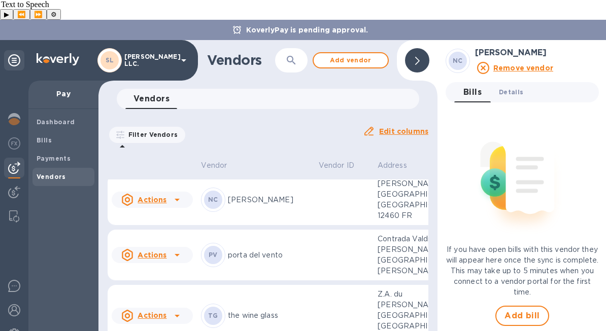
click at [514, 87] on span "Details 0" at bounding box center [511, 92] width 24 height 11
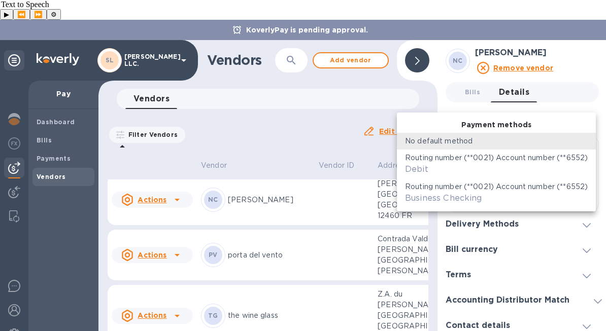
click at [532, 144] on body "KoverlyPay is pending approval. SL [PERSON_NAME] LLC. Pay Dashboard Bills Payme…" at bounding box center [303, 185] width 606 height 331
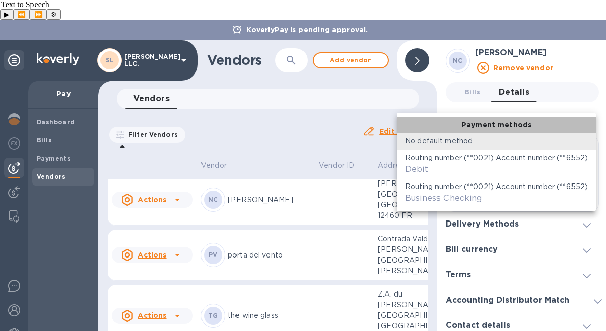
click at [516, 121] on p "Payment methods" at bounding box center [496, 125] width 70 height 10
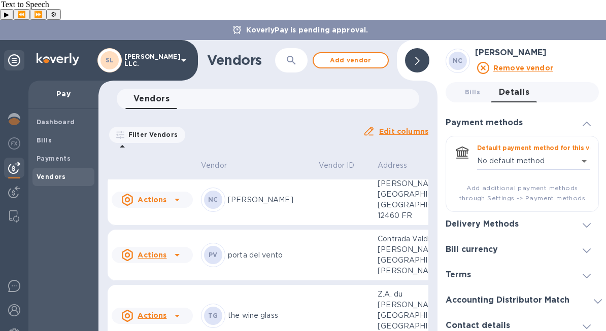
click at [315, 226] on td at bounding box center [344, 200] width 59 height 51
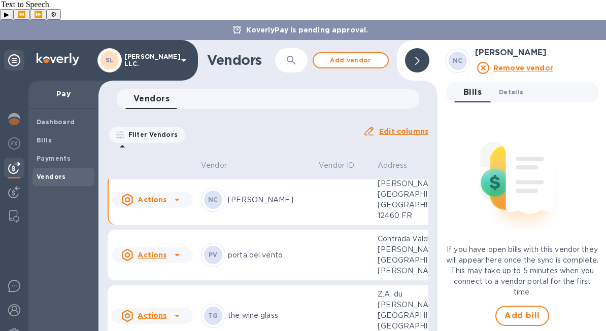
click at [513, 87] on span "Details 0" at bounding box center [511, 92] width 24 height 11
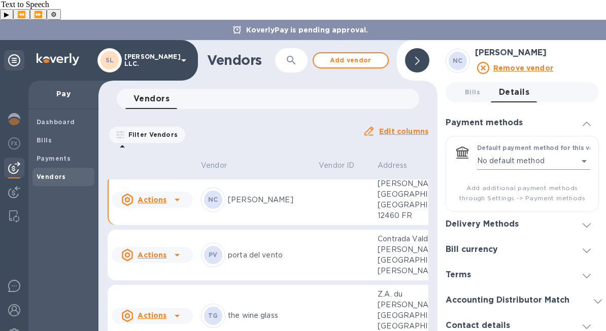
click at [510, 144] on body "KoverlyPay is pending approval. SL [PERSON_NAME] LLC. Pay Dashboard Bills Payme…" at bounding box center [303, 185] width 606 height 331
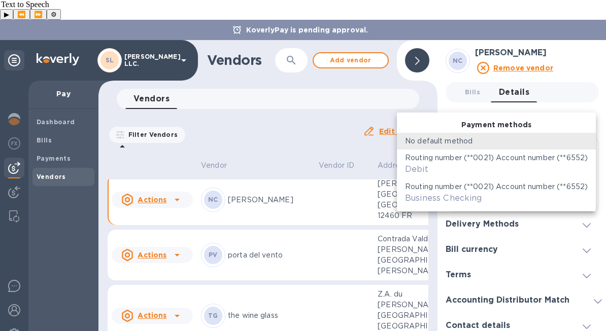
click at [509, 103] on div at bounding box center [303, 165] width 606 height 331
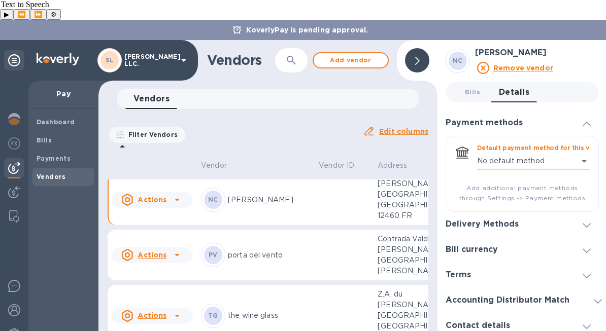
click at [506, 220] on h3 "Delivery Methods" at bounding box center [482, 225] width 73 height 10
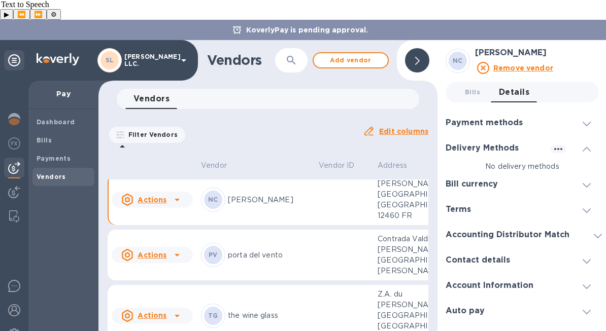
click at [505, 180] on div "Bill currency" at bounding box center [476, 185] width 60 height 10
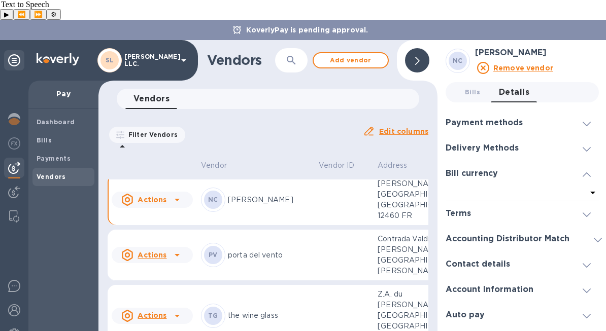
click at [503, 187] on div at bounding box center [522, 194] width 153 height 15
click at [590, 187] on icon at bounding box center [593, 193] width 12 height 12
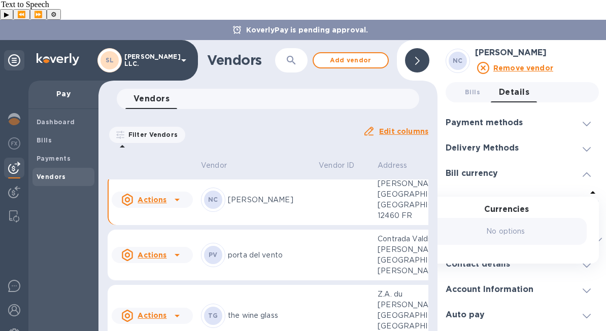
click at [548, 187] on div at bounding box center [516, 194] width 141 height 14
click at [499, 169] on div "Bill currency" at bounding box center [476, 174] width 60 height 10
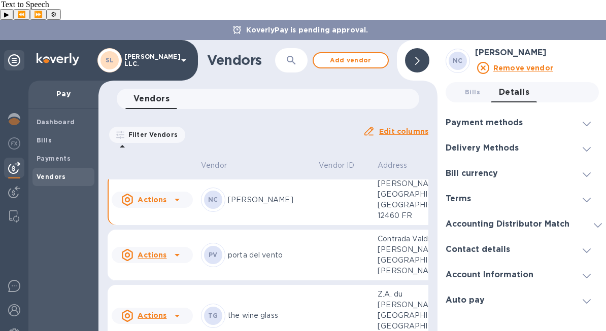
click at [315, 171] on td at bounding box center [344, 144] width 59 height 51
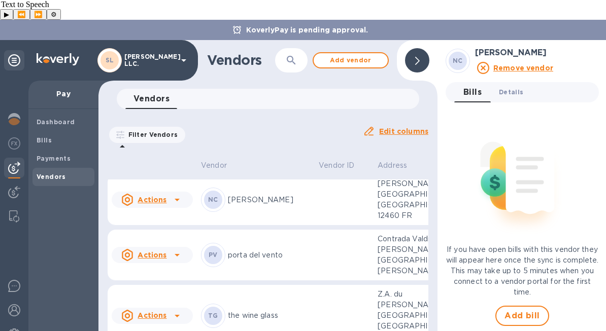
click at [507, 82] on button "Details 0" at bounding box center [511, 92] width 41 height 20
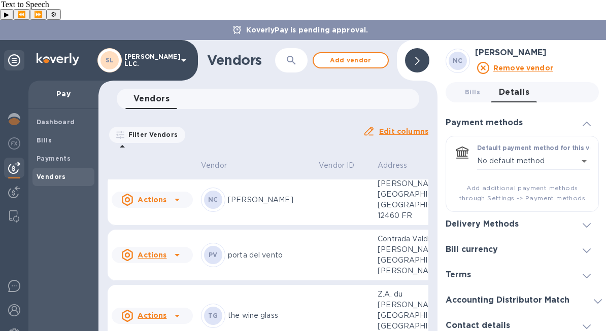
click at [530, 238] on div "Bill currency" at bounding box center [522, 250] width 153 height 25
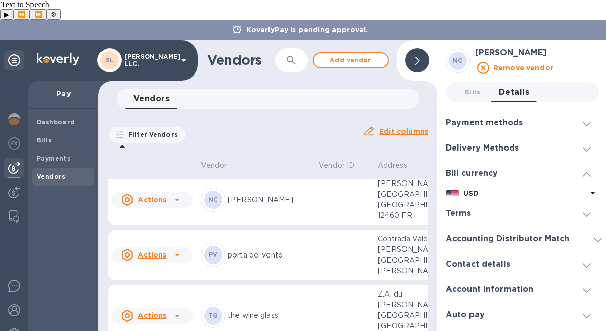
click at [594, 187] on icon at bounding box center [593, 193] width 12 height 12
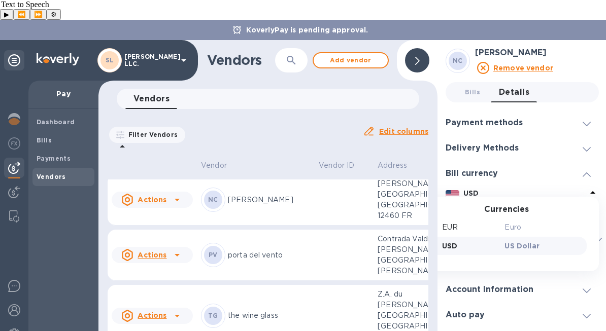
click at [530, 241] on p "US Dollar" at bounding box center [544, 246] width 78 height 10
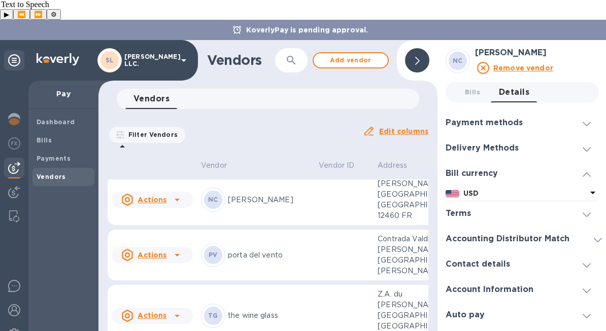
click at [586, 188] on p "USD" at bounding box center [524, 193] width 123 height 11
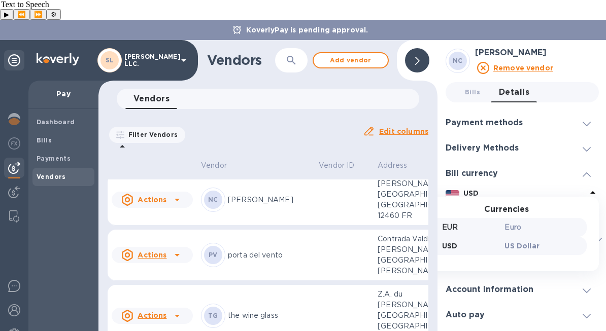
click at [505, 222] on p "Euro" at bounding box center [544, 227] width 78 height 11
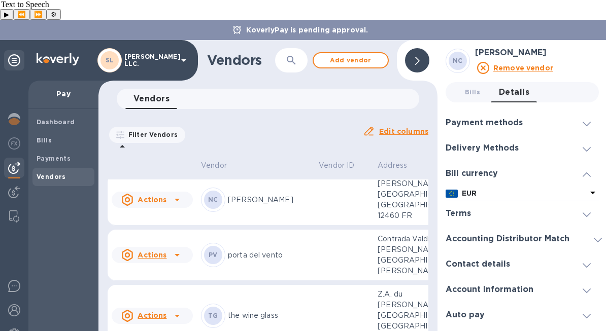
click at [513, 201] on div "Terms" at bounding box center [522, 213] width 153 height 25
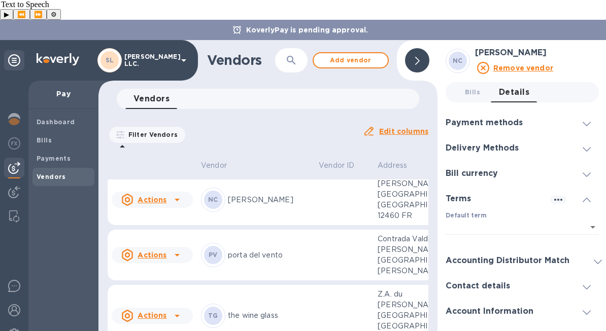
click at [506, 249] on div "Accounting Distributor Match" at bounding box center [522, 261] width 153 height 25
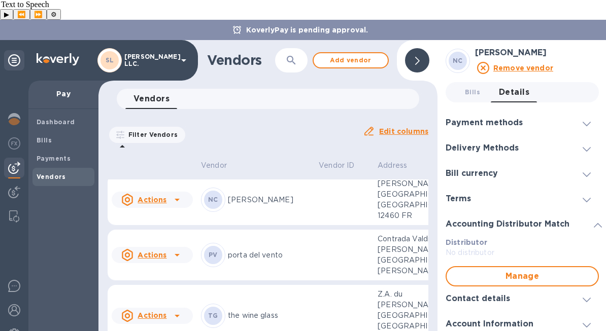
click at [315, 226] on td at bounding box center [344, 200] width 59 height 51
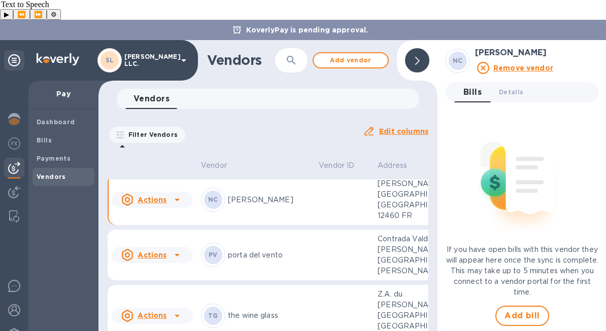
click at [179, 206] on icon at bounding box center [177, 200] width 12 height 12
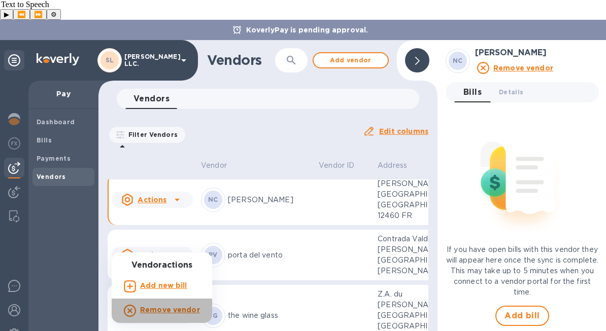
click at [170, 307] on b "Remove vendor" at bounding box center [170, 310] width 60 height 8
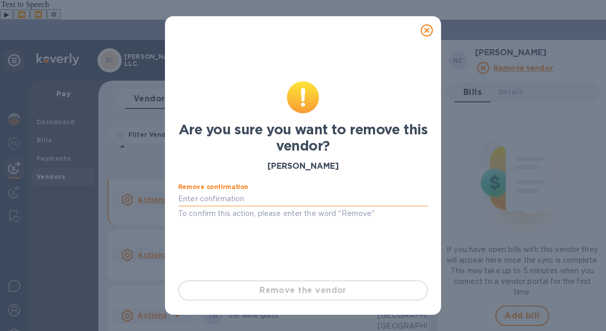
click at [351, 192] on input "text" at bounding box center [303, 199] width 250 height 15
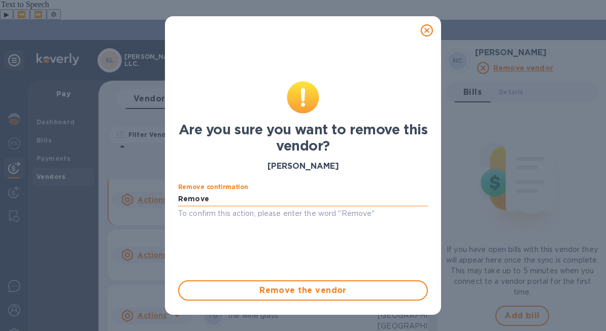
type input "Remove"
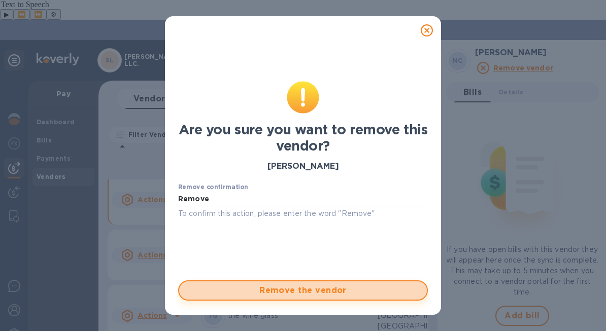
click at [345, 290] on span "Remove the vendor" at bounding box center [302, 291] width 231 height 12
